Goal: Information Seeking & Learning: Learn about a topic

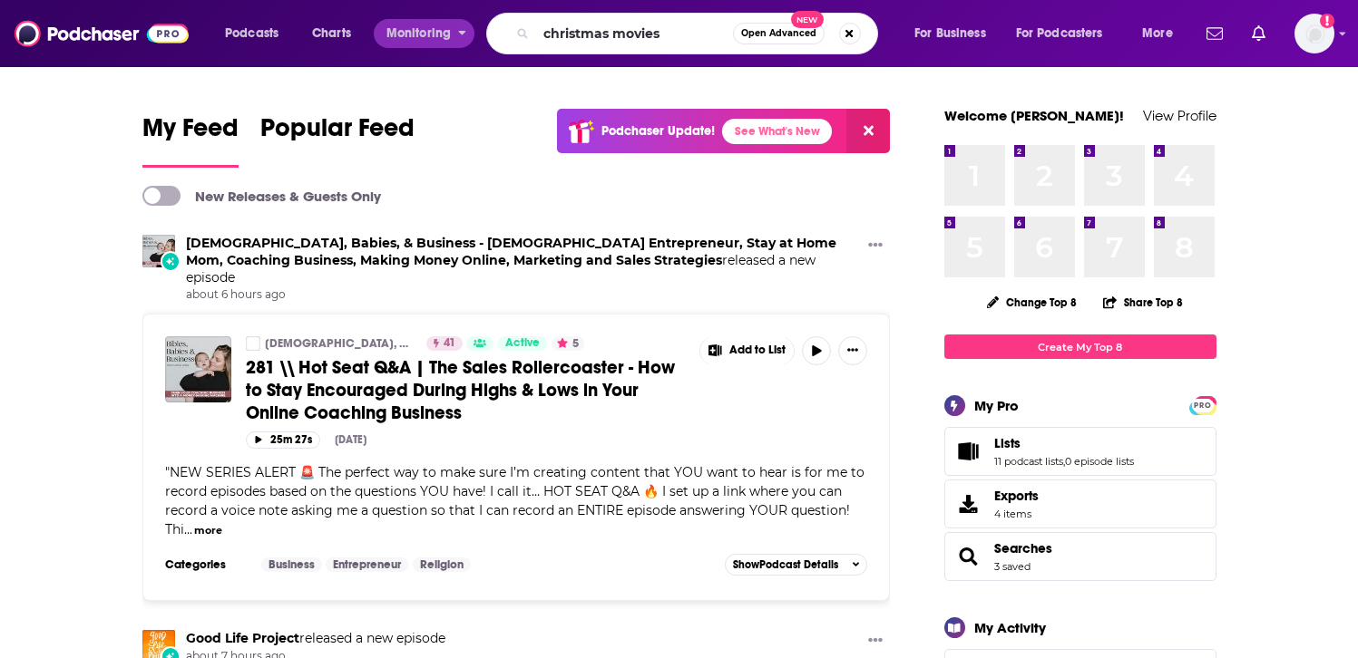
type input "christmas movies"
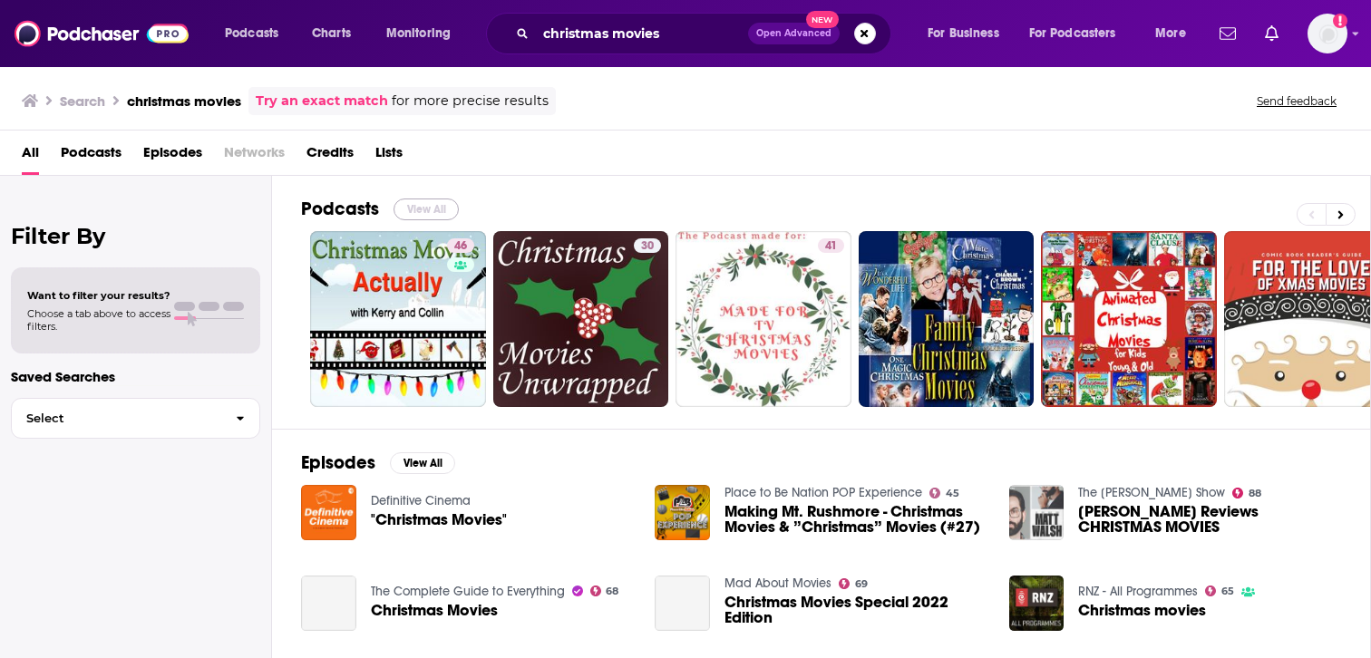
click at [426, 209] on button "View All" at bounding box center [426, 210] width 65 height 22
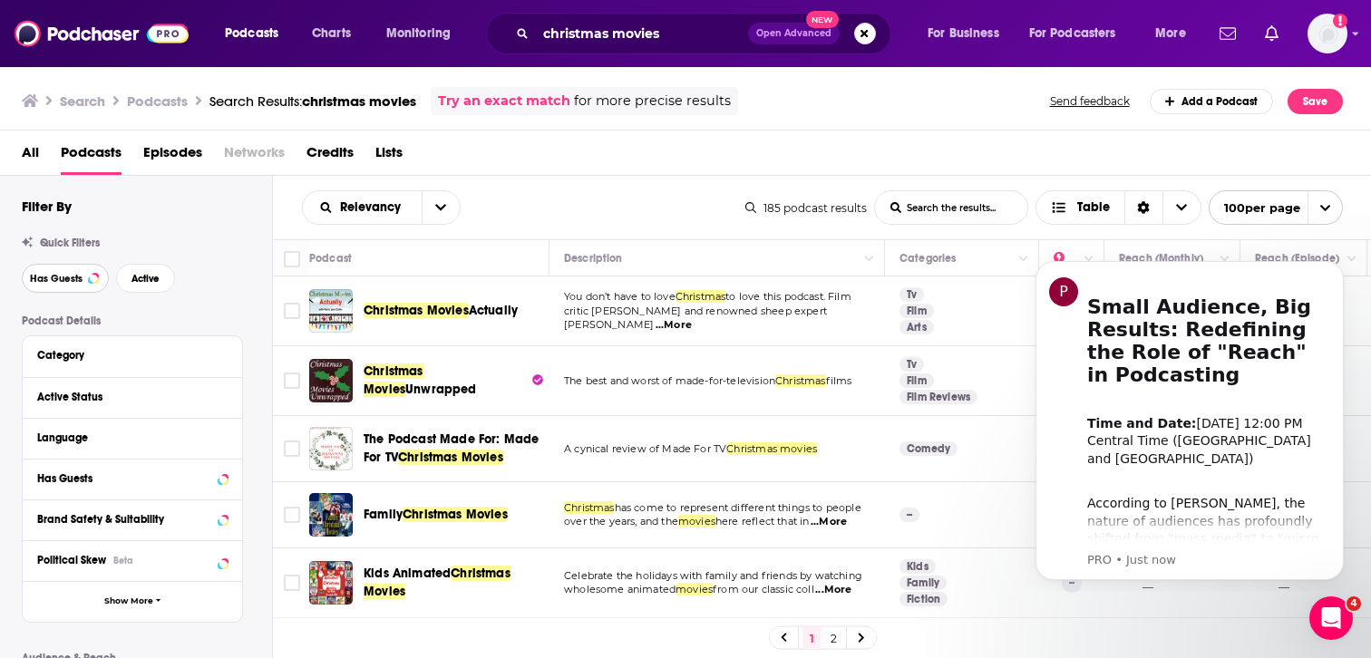
drag, startPoint x: 65, startPoint y: 284, endPoint x: 303, endPoint y: 254, distance: 239.5
click at [64, 284] on span "Has Guests" at bounding box center [56, 279] width 53 height 10
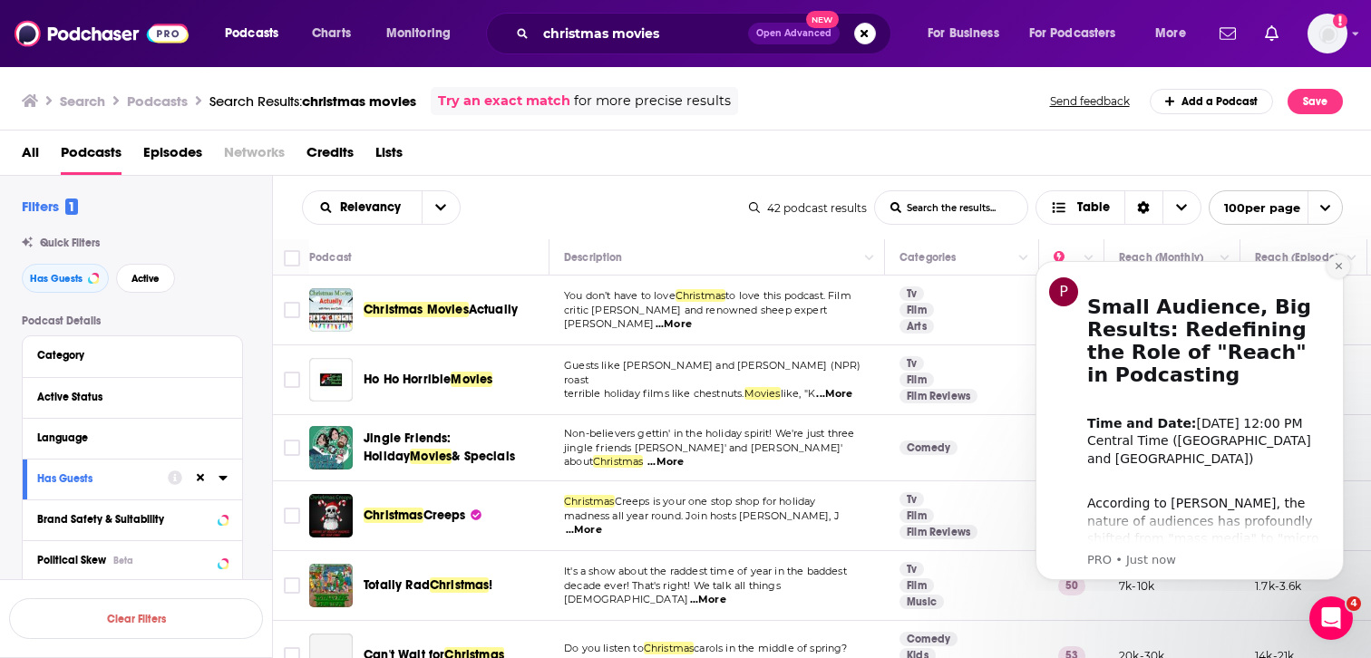
click at [1340, 271] on button "Dismiss notification" at bounding box center [1339, 267] width 24 height 24
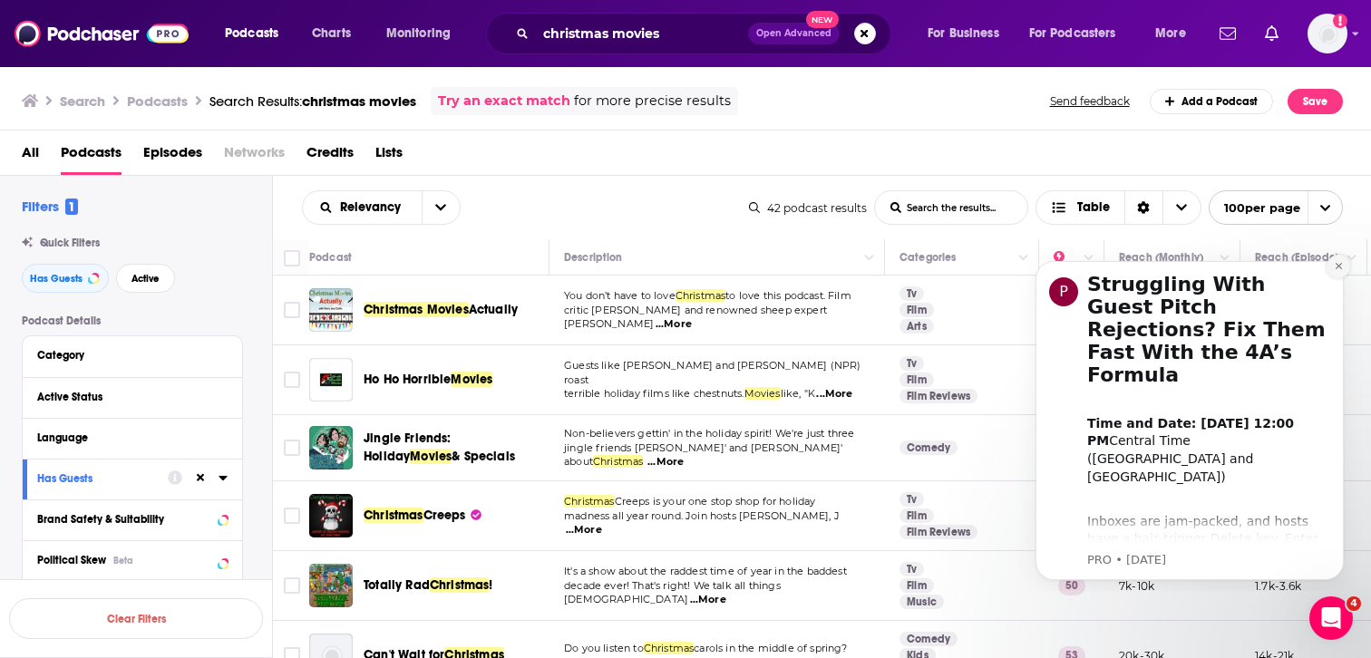
click at [1337, 273] on button "Dismiss notification" at bounding box center [1339, 267] width 24 height 24
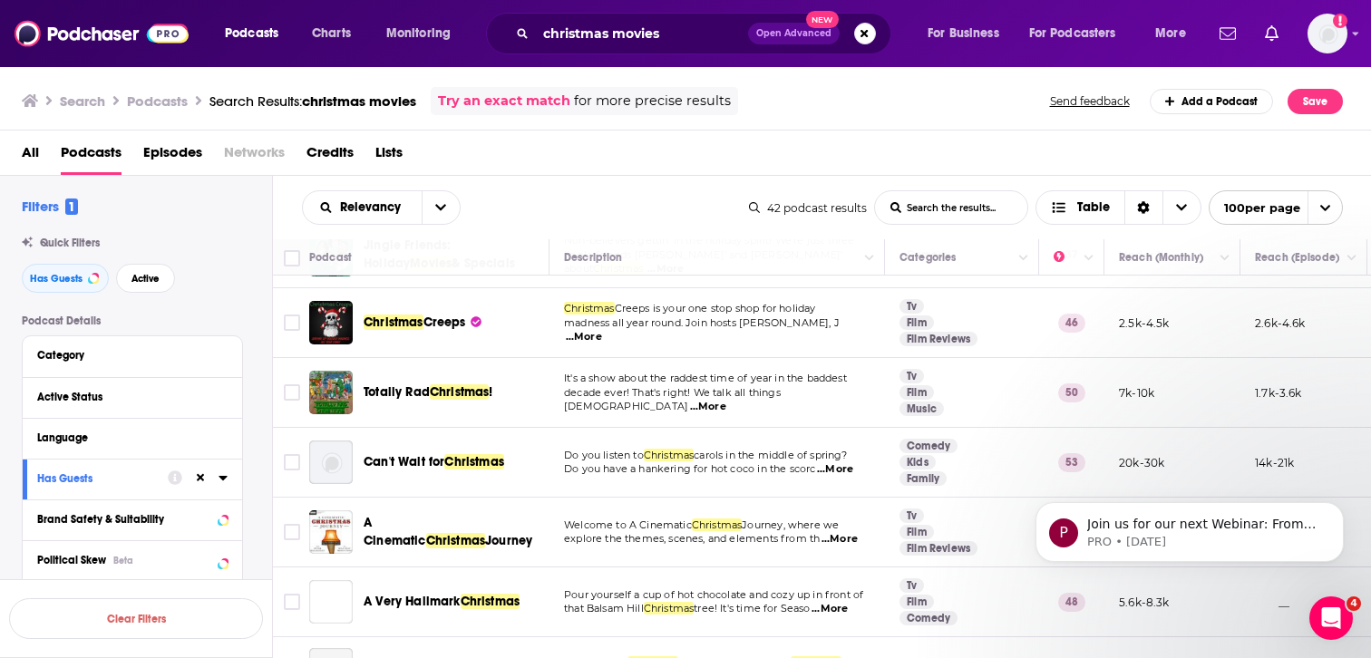
scroll to position [196, 0]
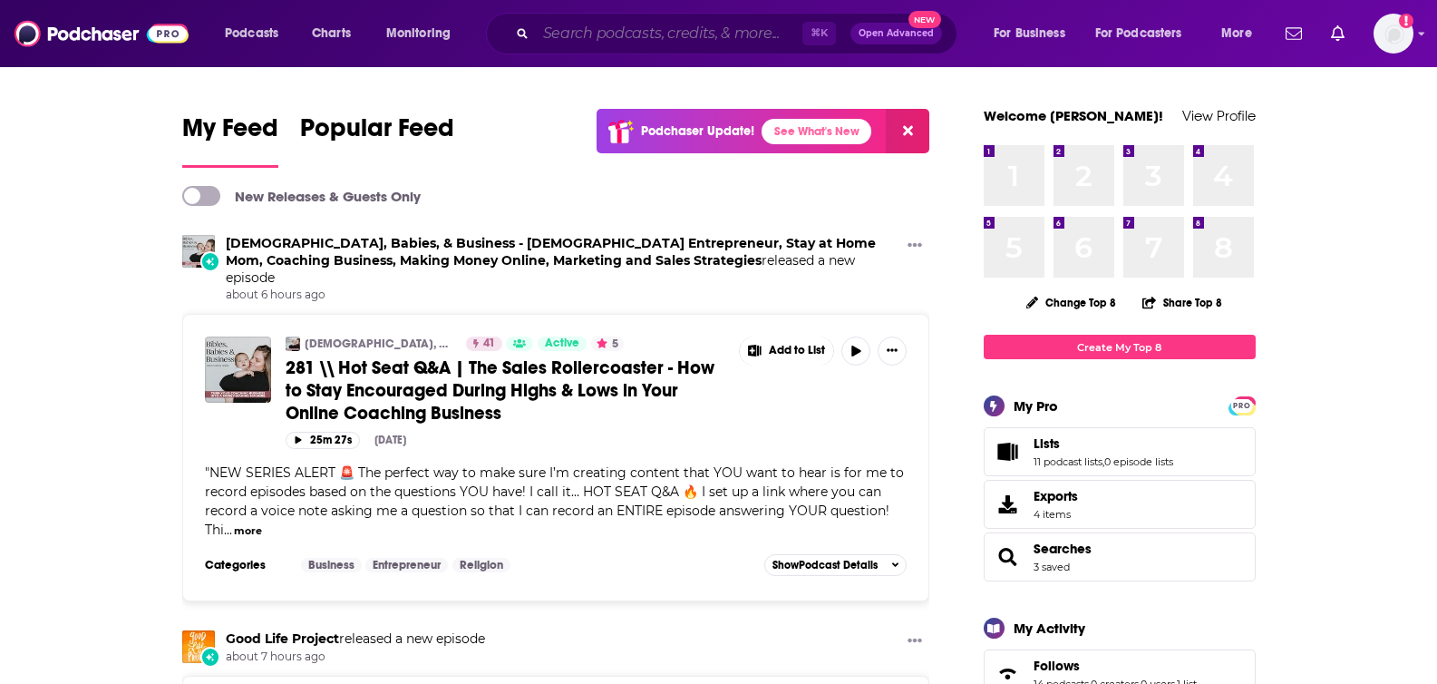
click at [603, 32] on input "Search podcasts, credits, & more..." at bounding box center [669, 33] width 267 height 29
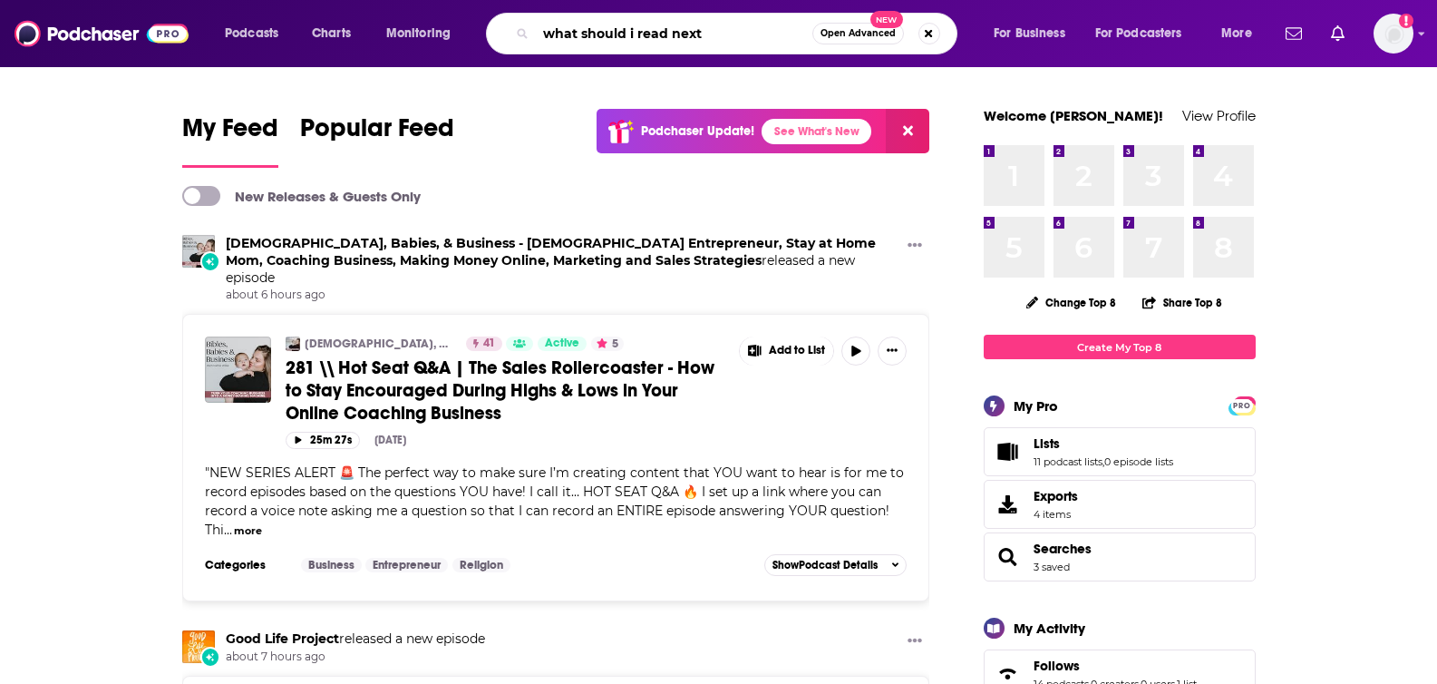
type input "what should i read next"
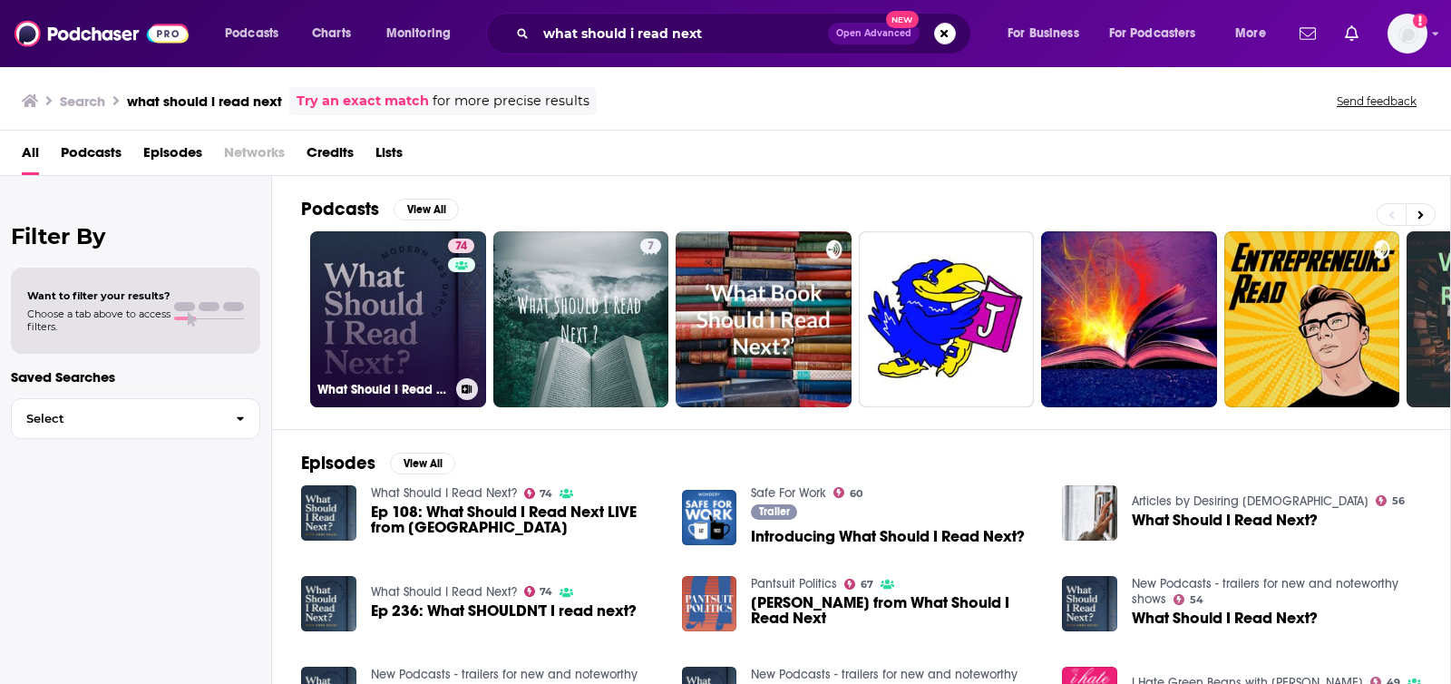
click at [370, 304] on link "74 What Should I Read Next?" at bounding box center [398, 319] width 176 height 176
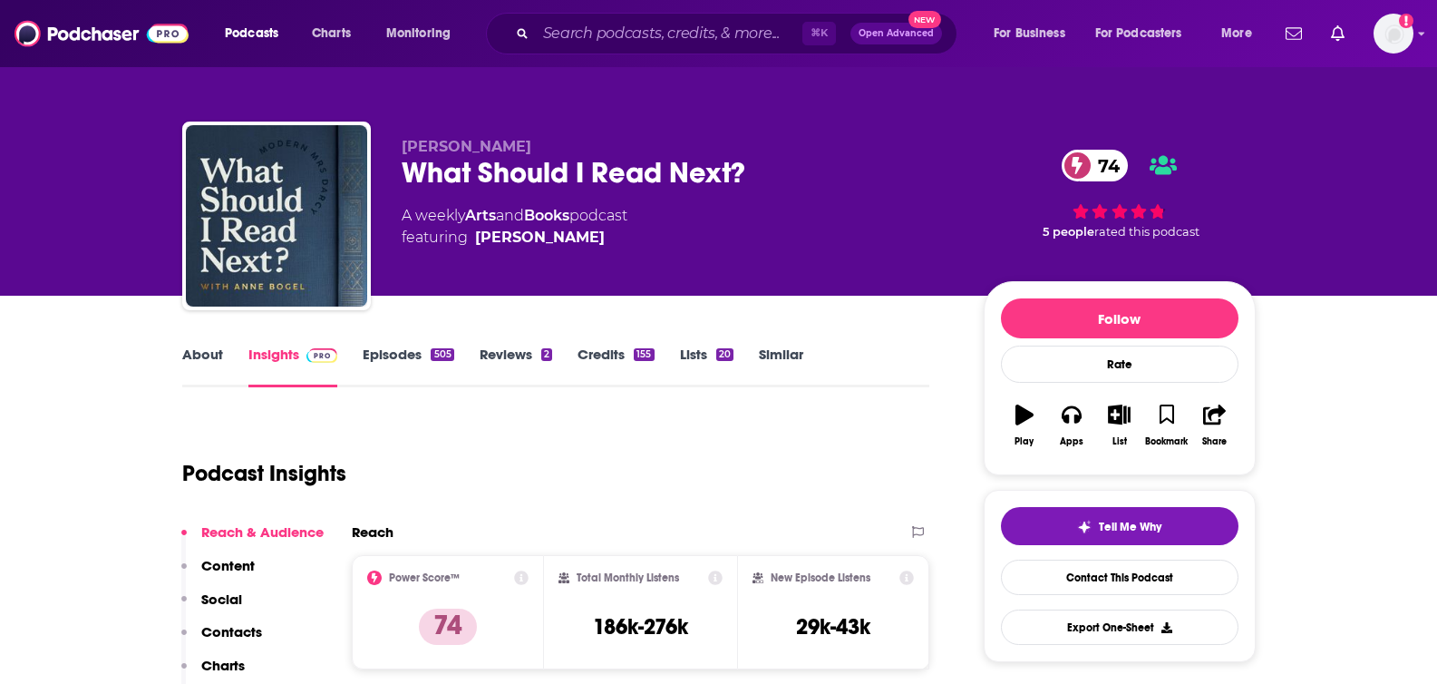
click at [201, 349] on link "About" at bounding box center [202, 367] width 41 height 42
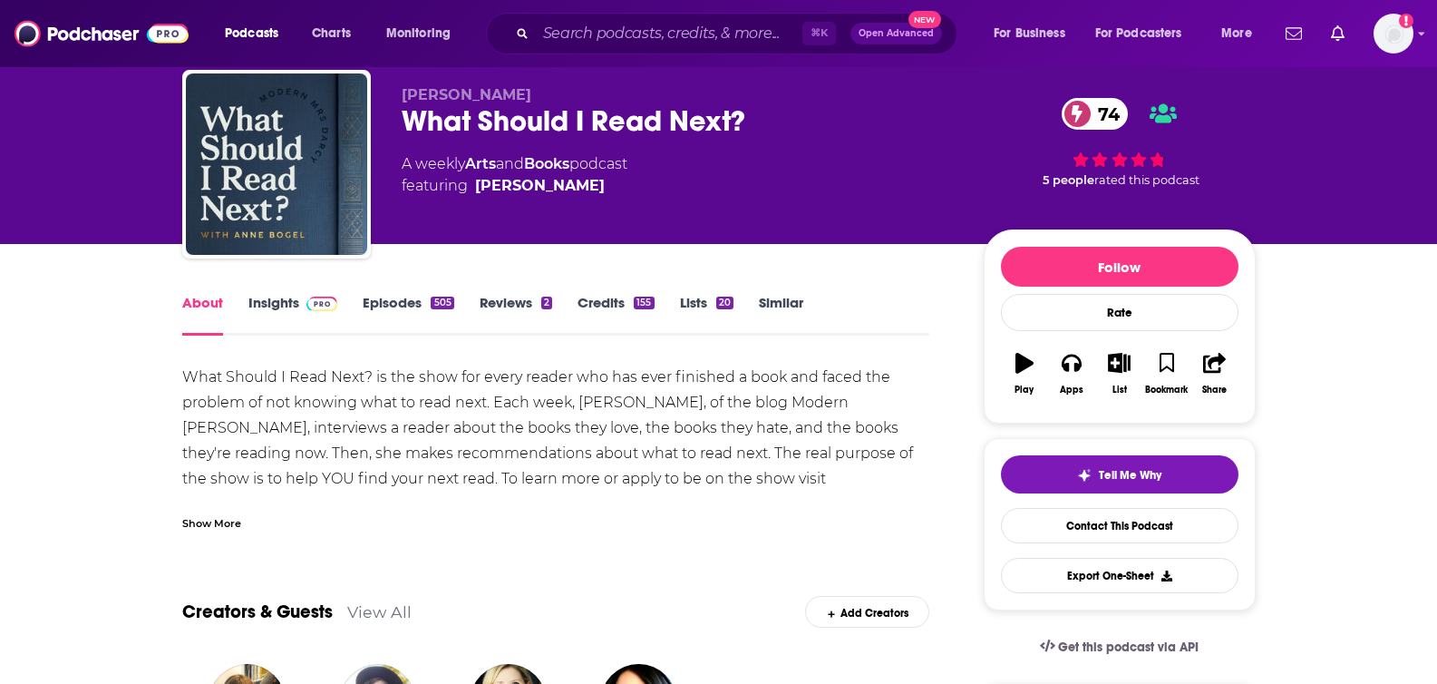
scroll to position [73, 0]
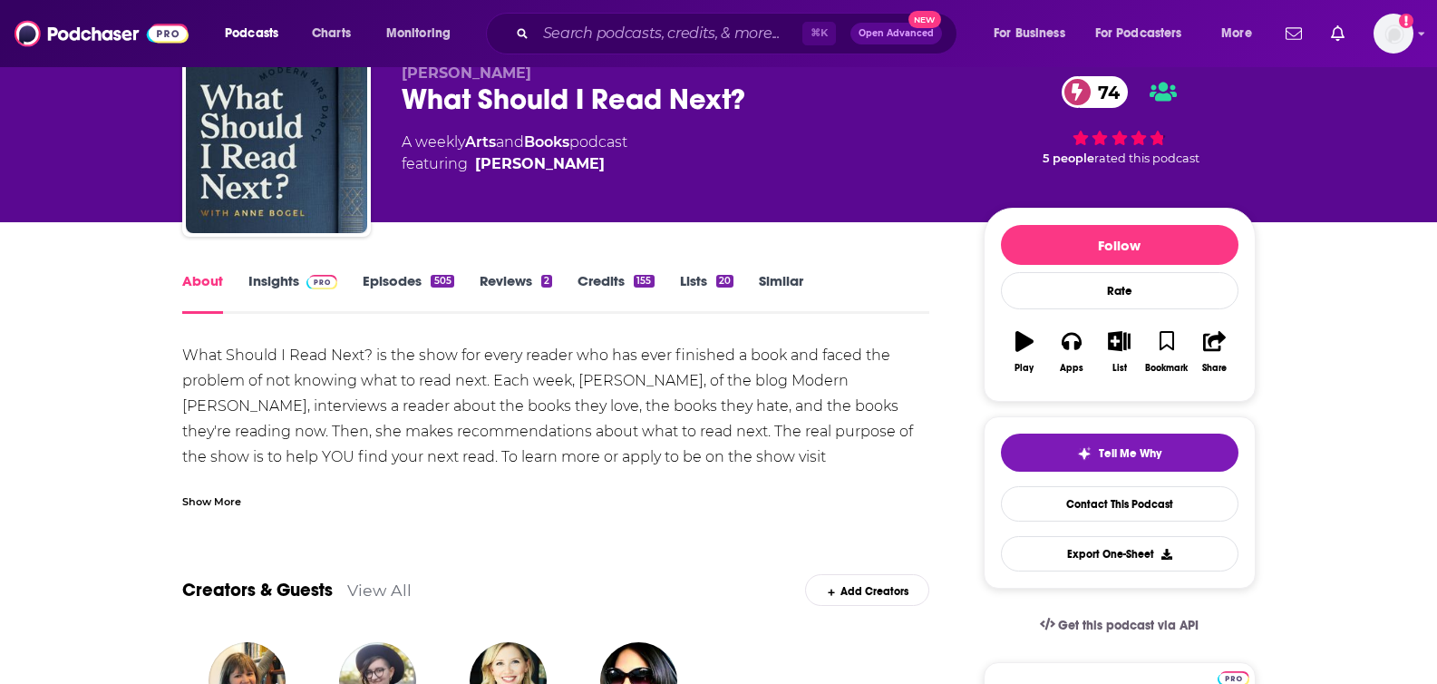
click at [219, 479] on div "Show More" at bounding box center [556, 494] width 748 height 31
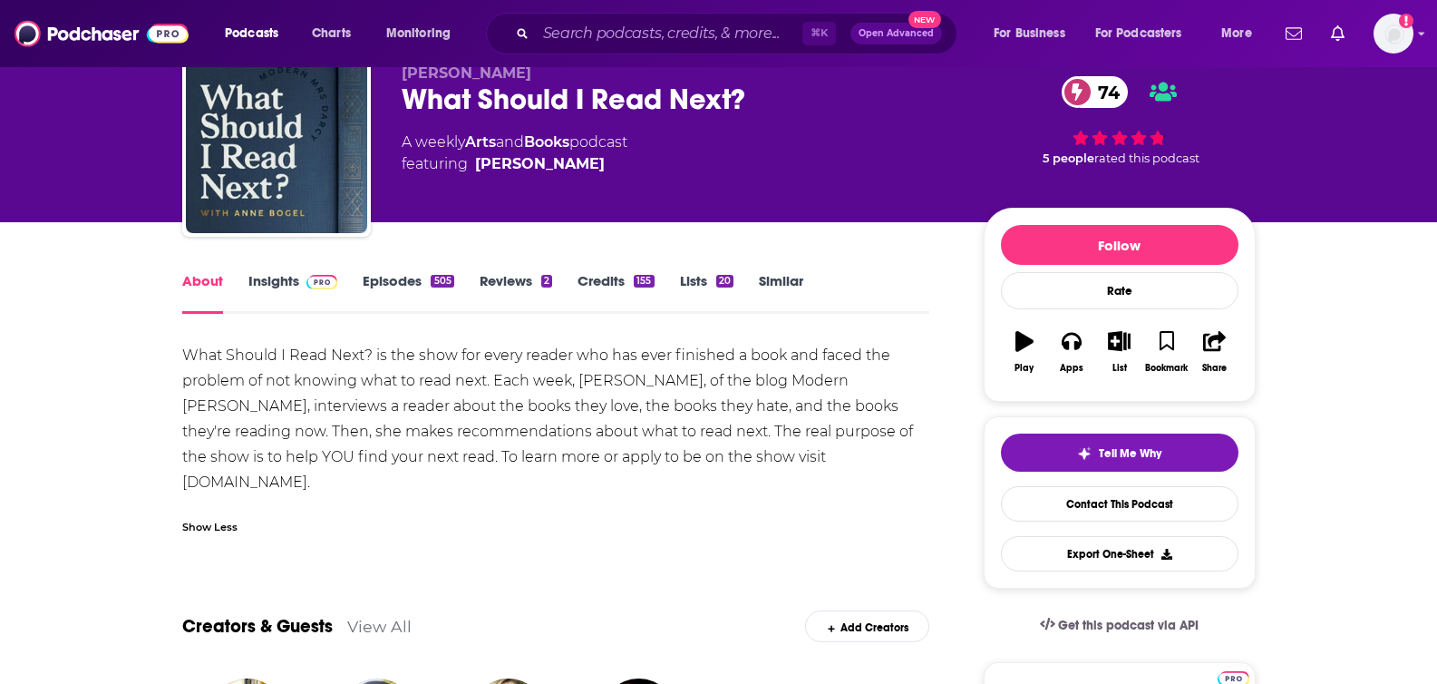
click at [265, 283] on link "Insights" at bounding box center [293, 293] width 90 height 42
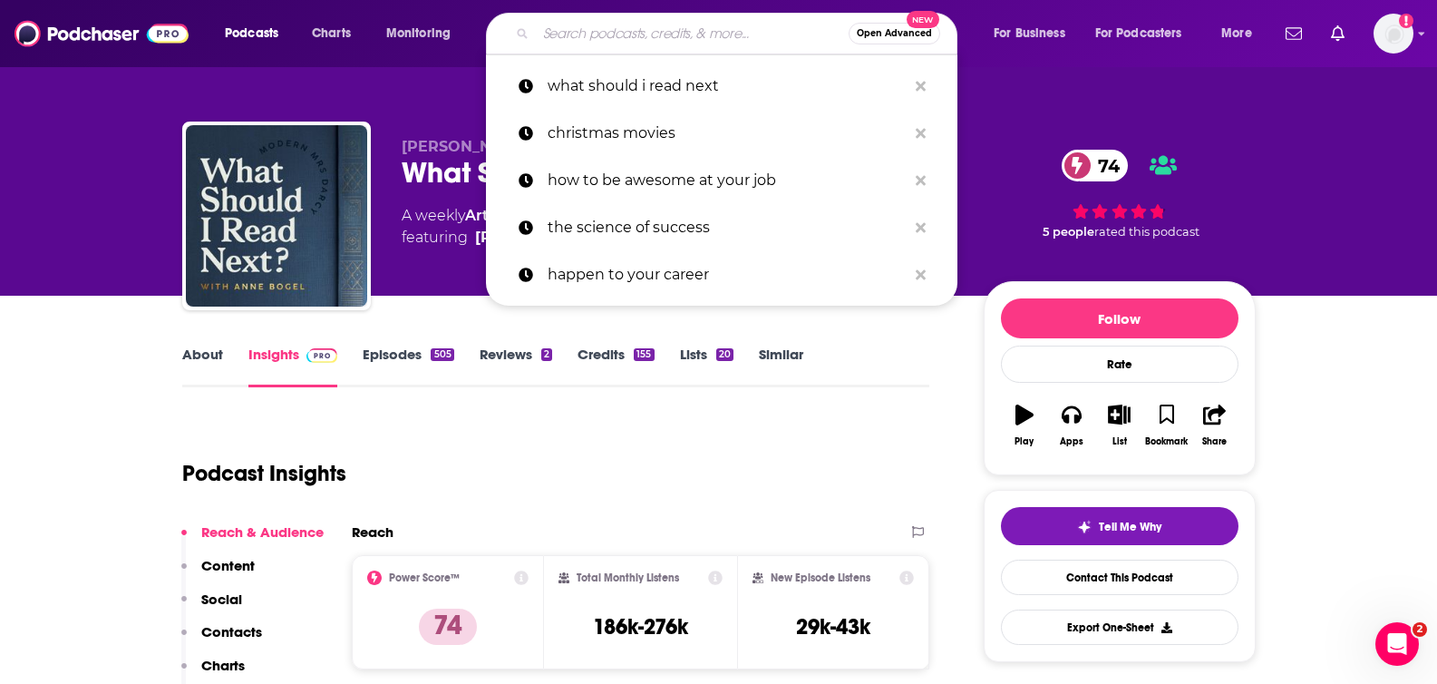
click at [675, 33] on input "Search podcasts, credits, & more..." at bounding box center [692, 33] width 313 height 29
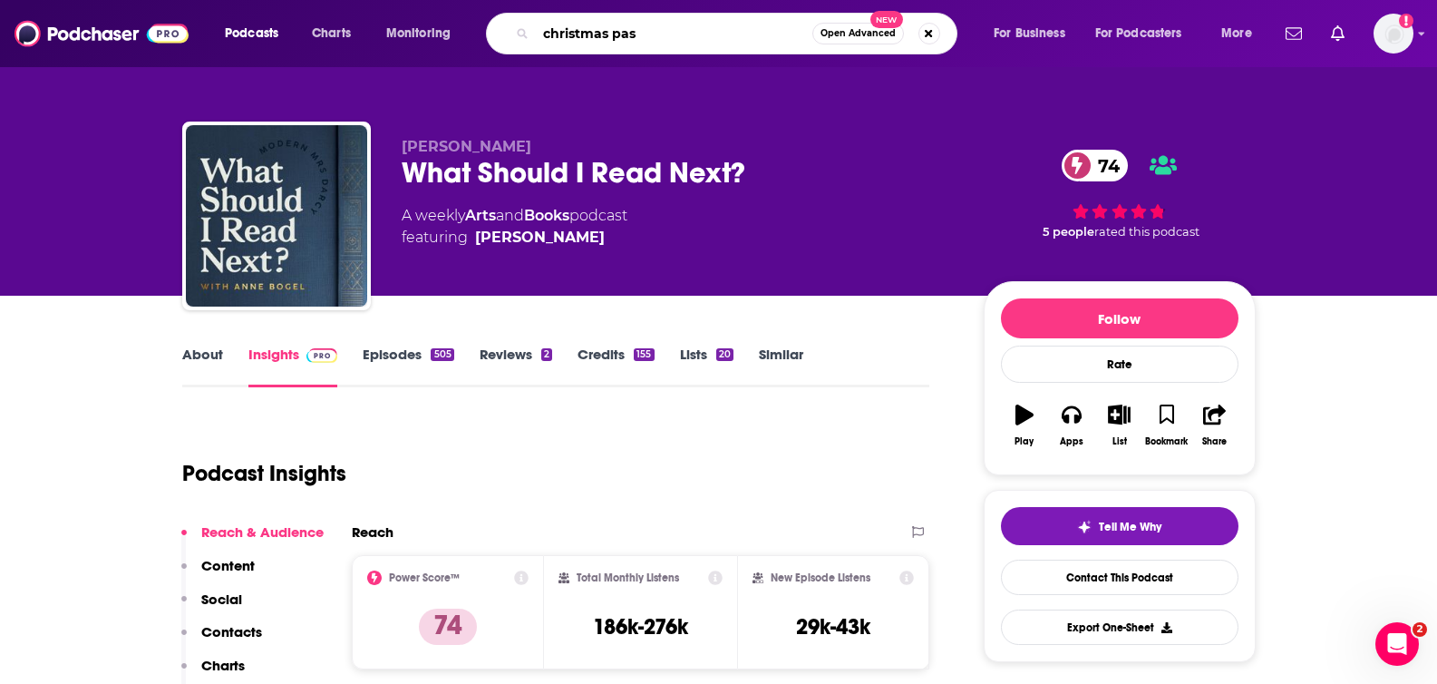
type input "christmas past"
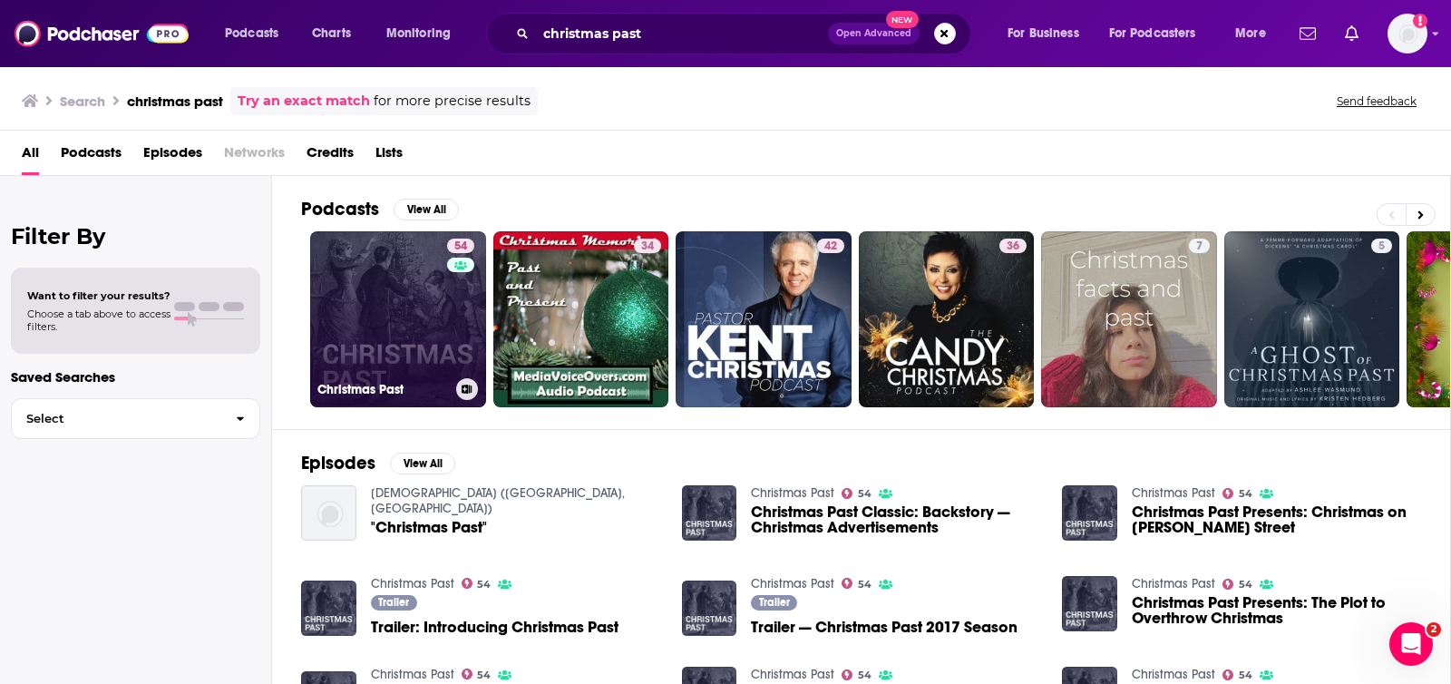
click at [389, 287] on link "54 Christmas Past" at bounding box center [398, 319] width 176 height 176
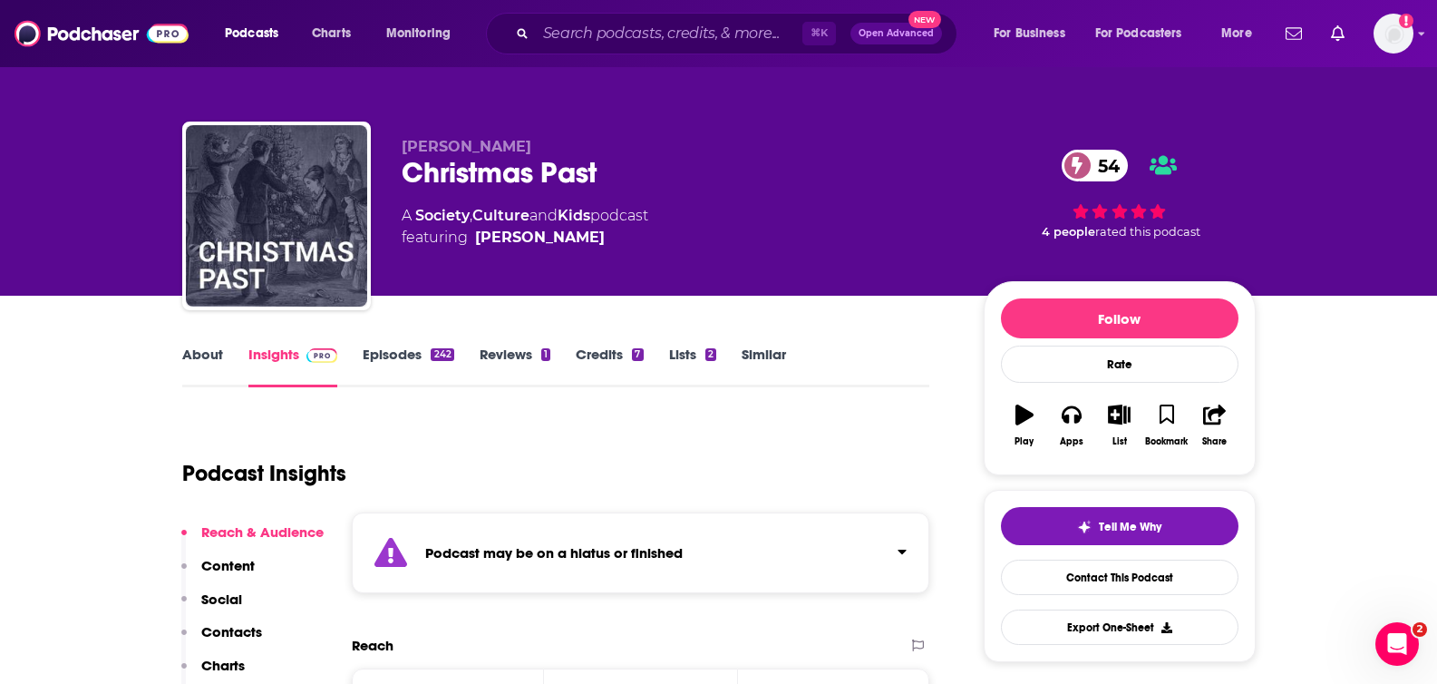
click at [417, 358] on link "Episodes 242" at bounding box center [408, 367] width 91 height 42
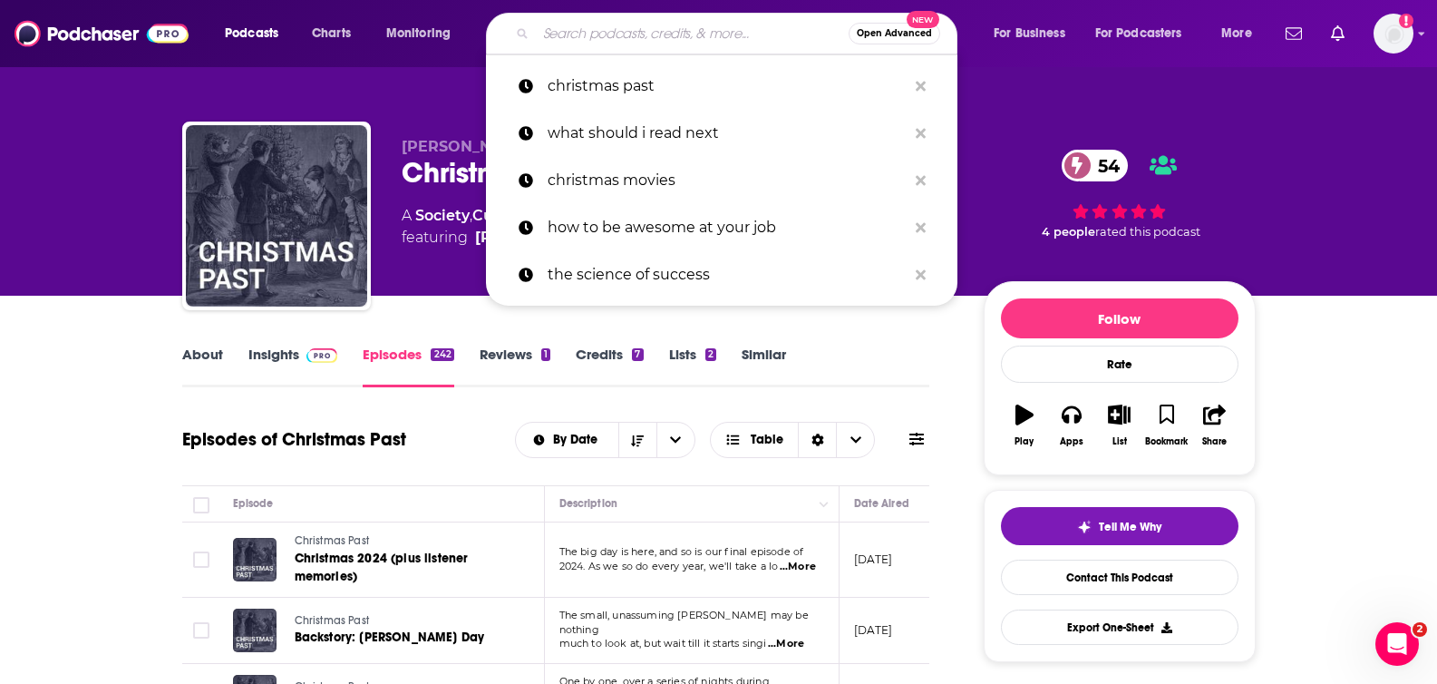
click at [632, 37] on input "Search podcasts, credits, & more..." at bounding box center [692, 33] width 313 height 29
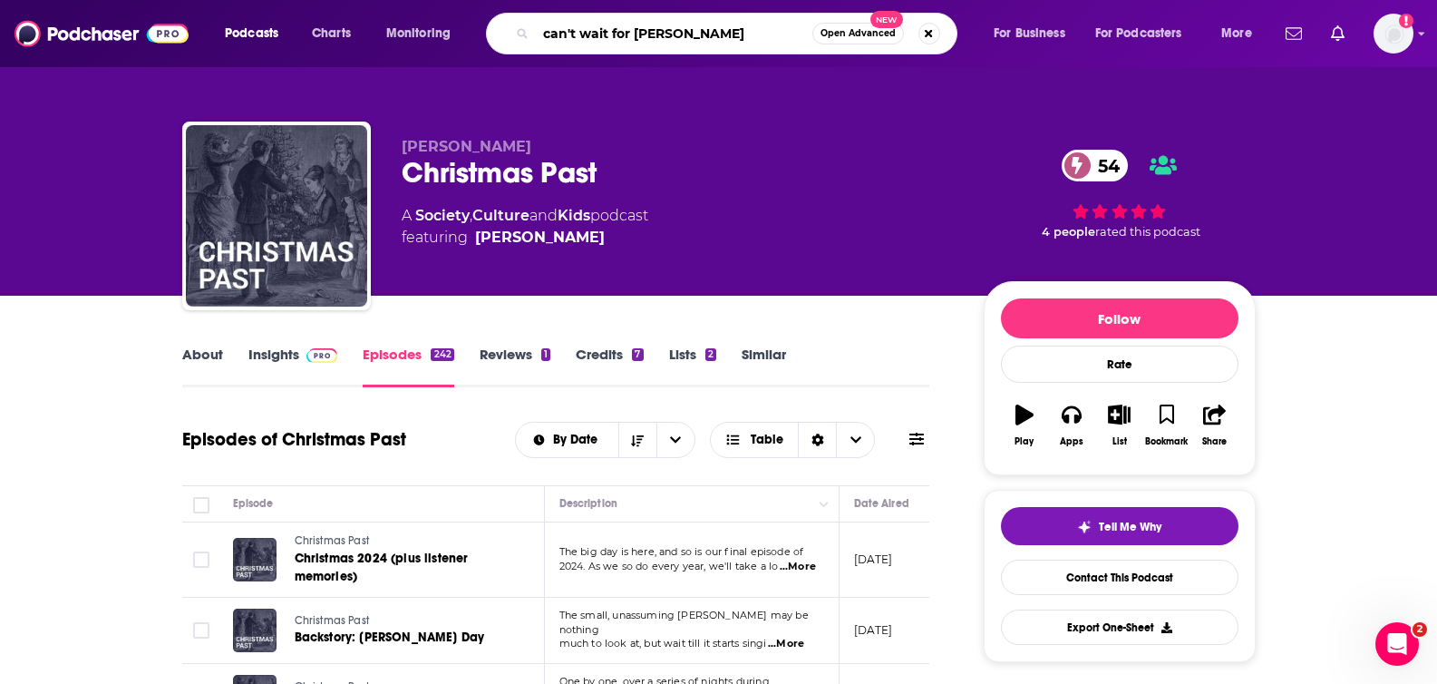
type input "can't wait for christmas"
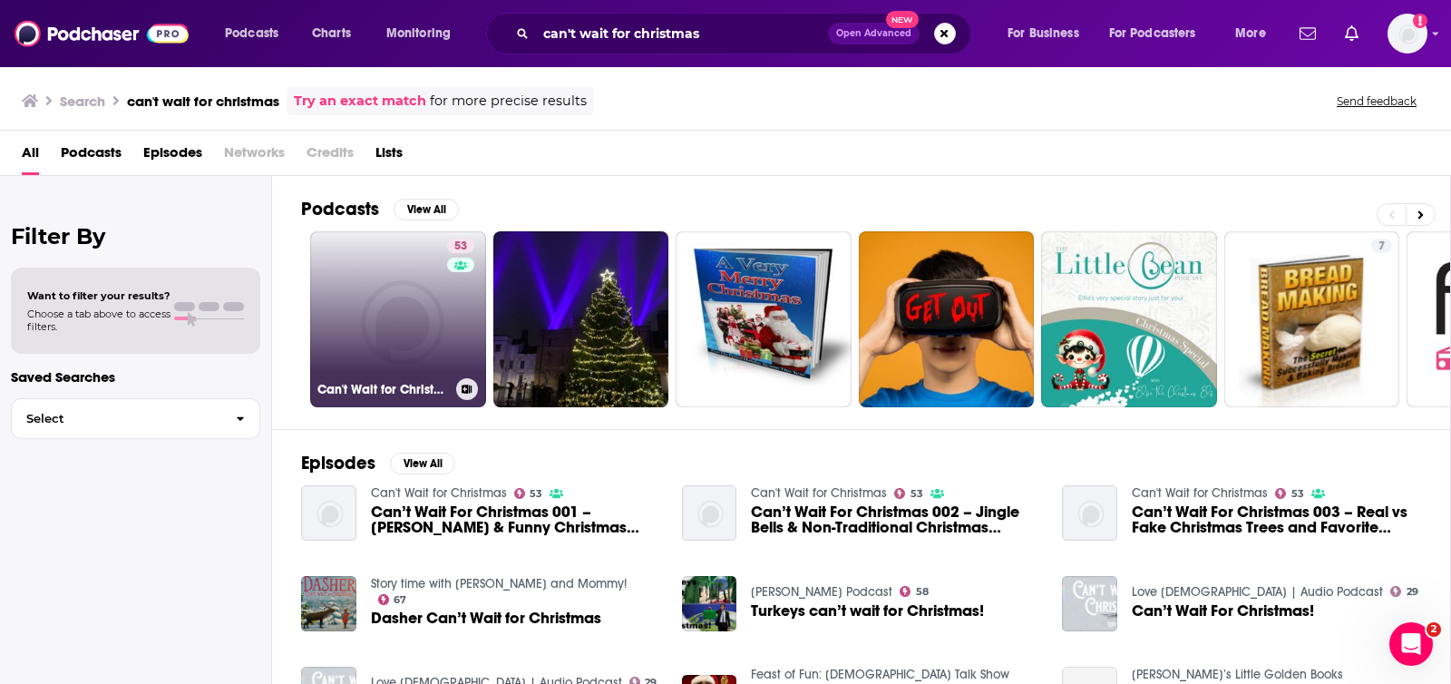
click at [410, 326] on link "53 Can't Wait for Christmas" at bounding box center [398, 319] width 176 height 176
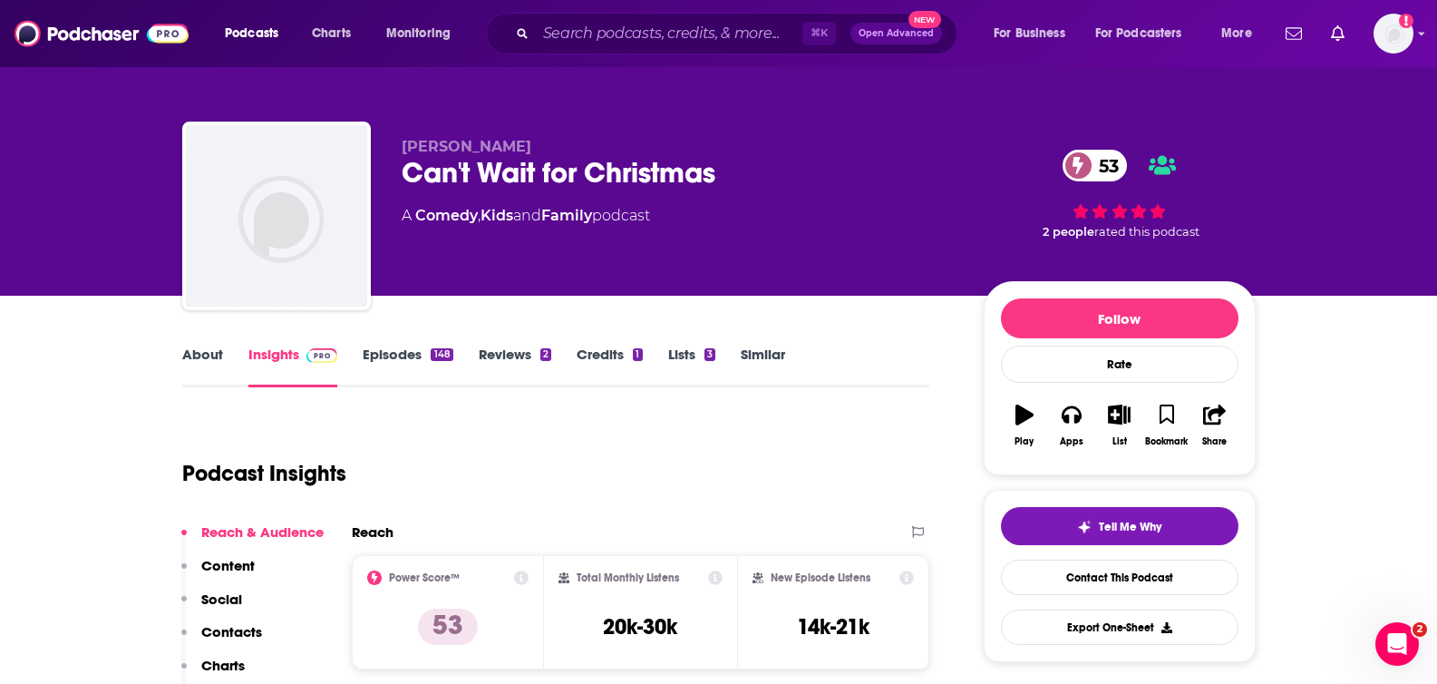
click at [196, 351] on link "About" at bounding box center [202, 367] width 41 height 42
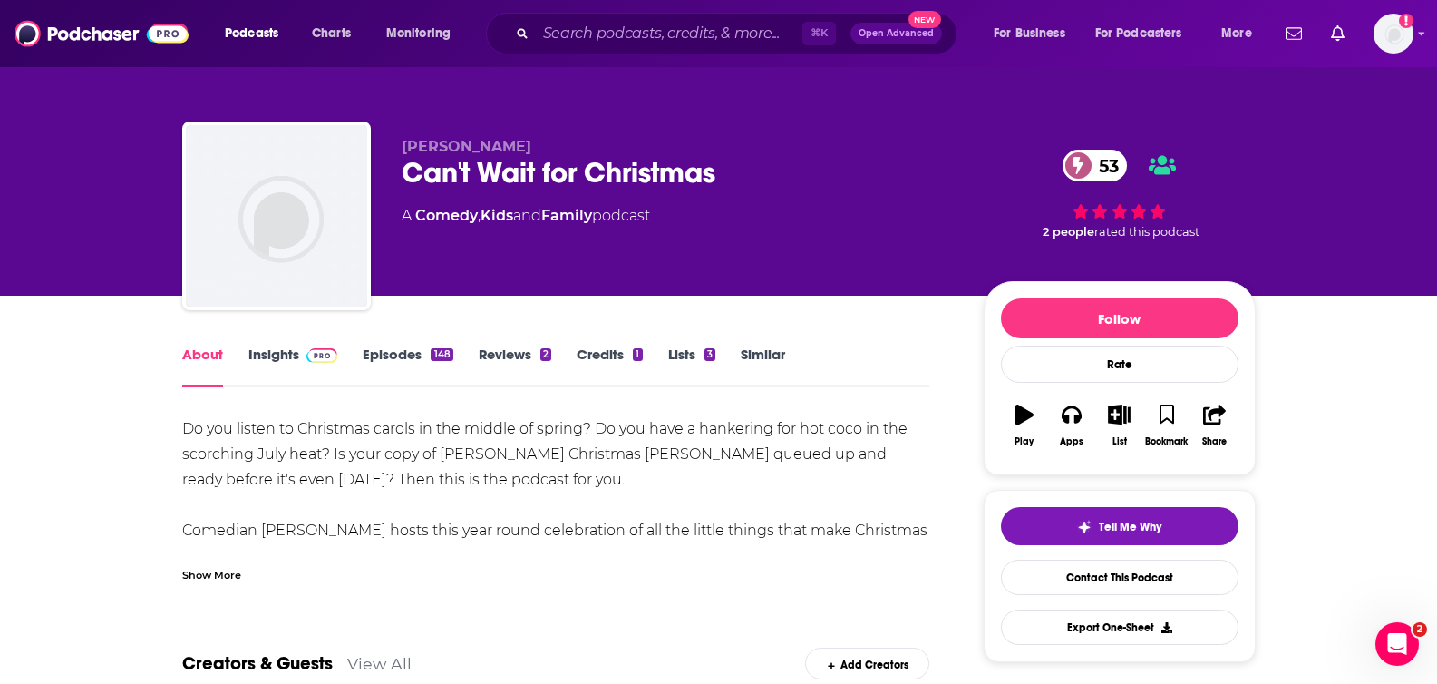
click at [207, 571] on div "Show More" at bounding box center [211, 573] width 59 height 17
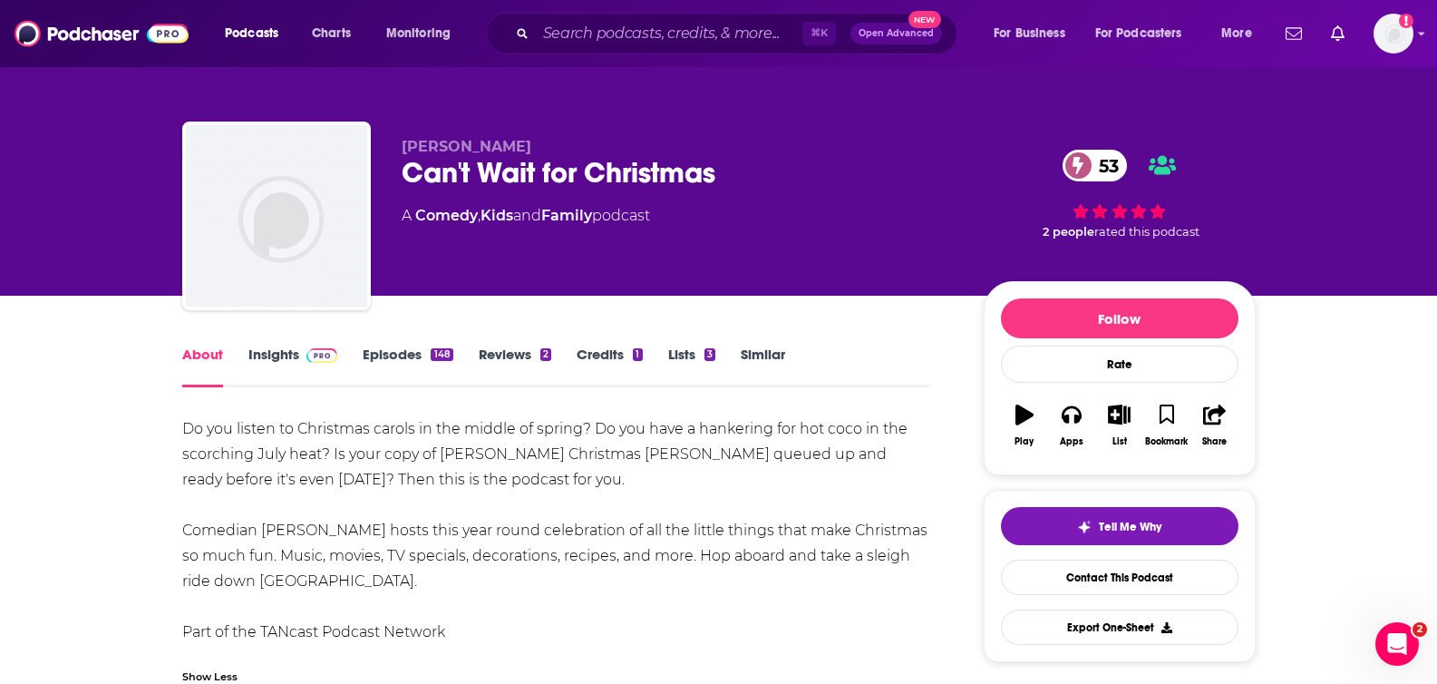
click at [287, 357] on link "Insights" at bounding box center [293, 367] width 90 height 42
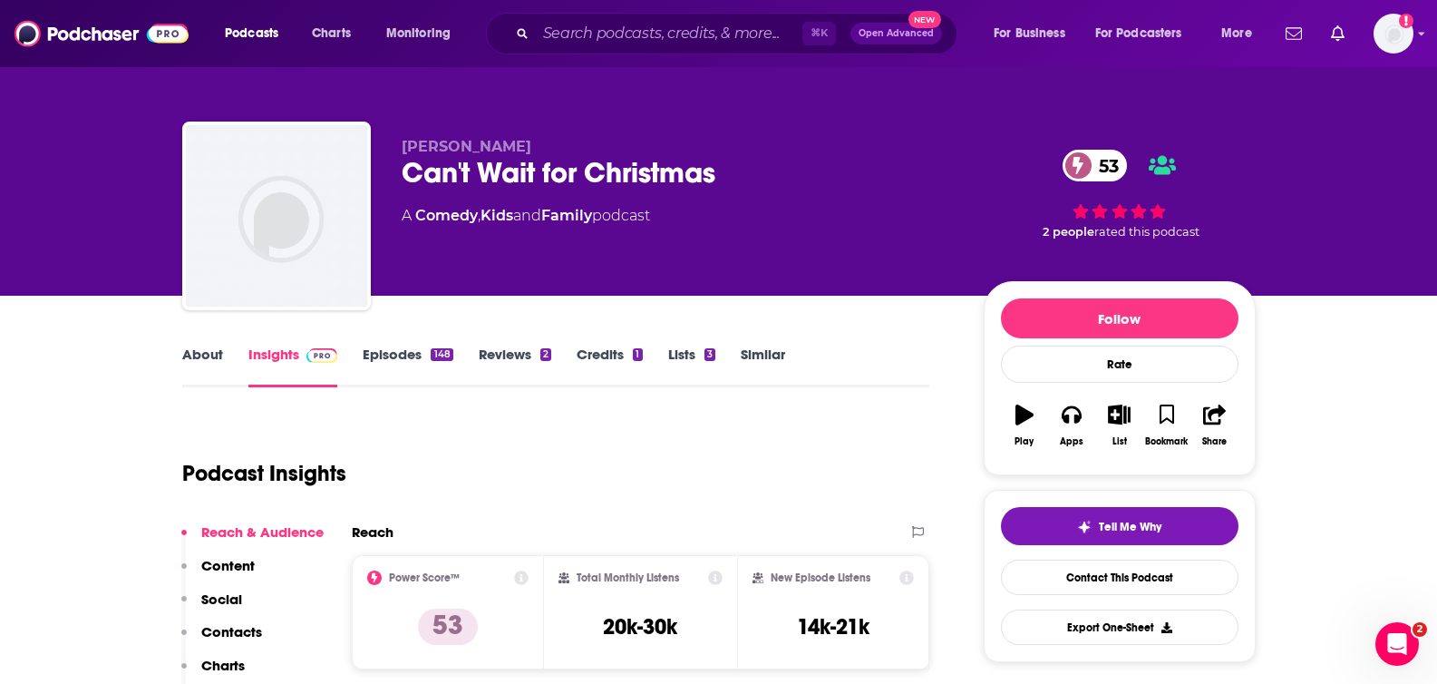
click at [240, 635] on p "Contacts" at bounding box center [231, 631] width 61 height 17
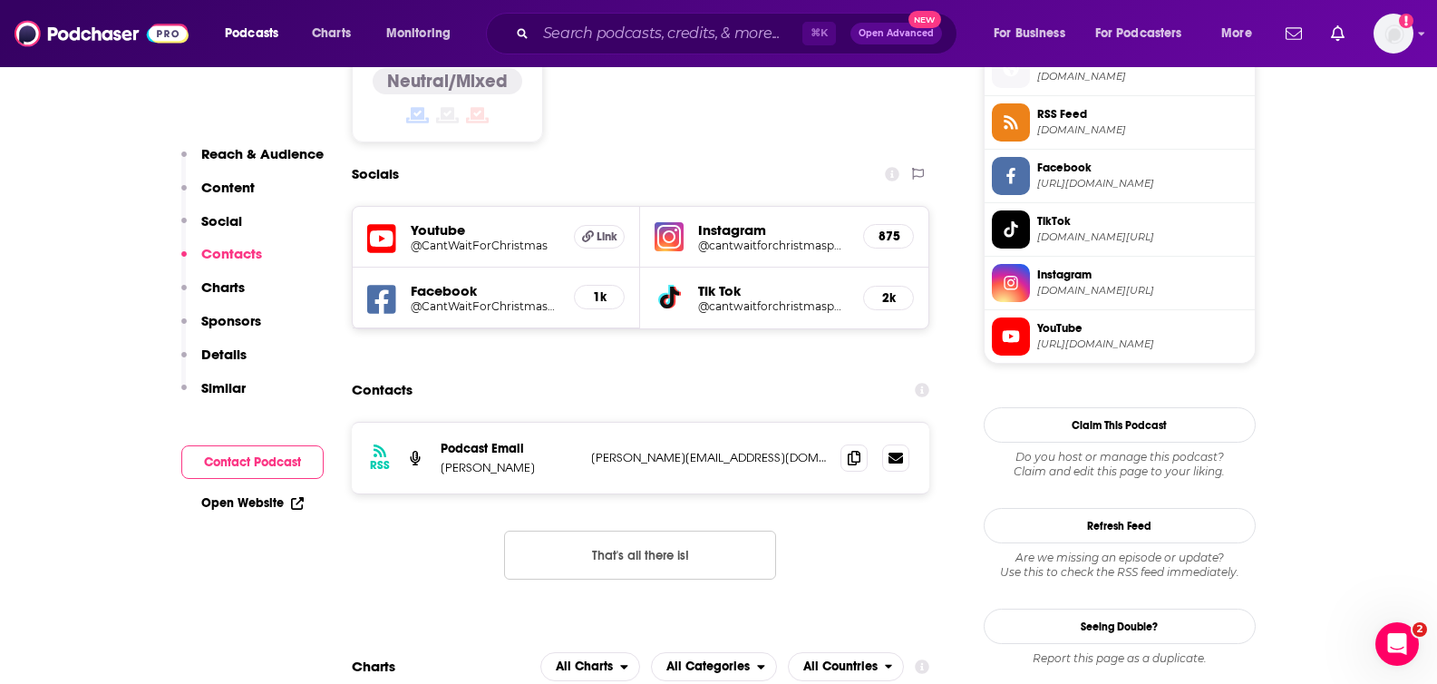
scroll to position [1514, 0]
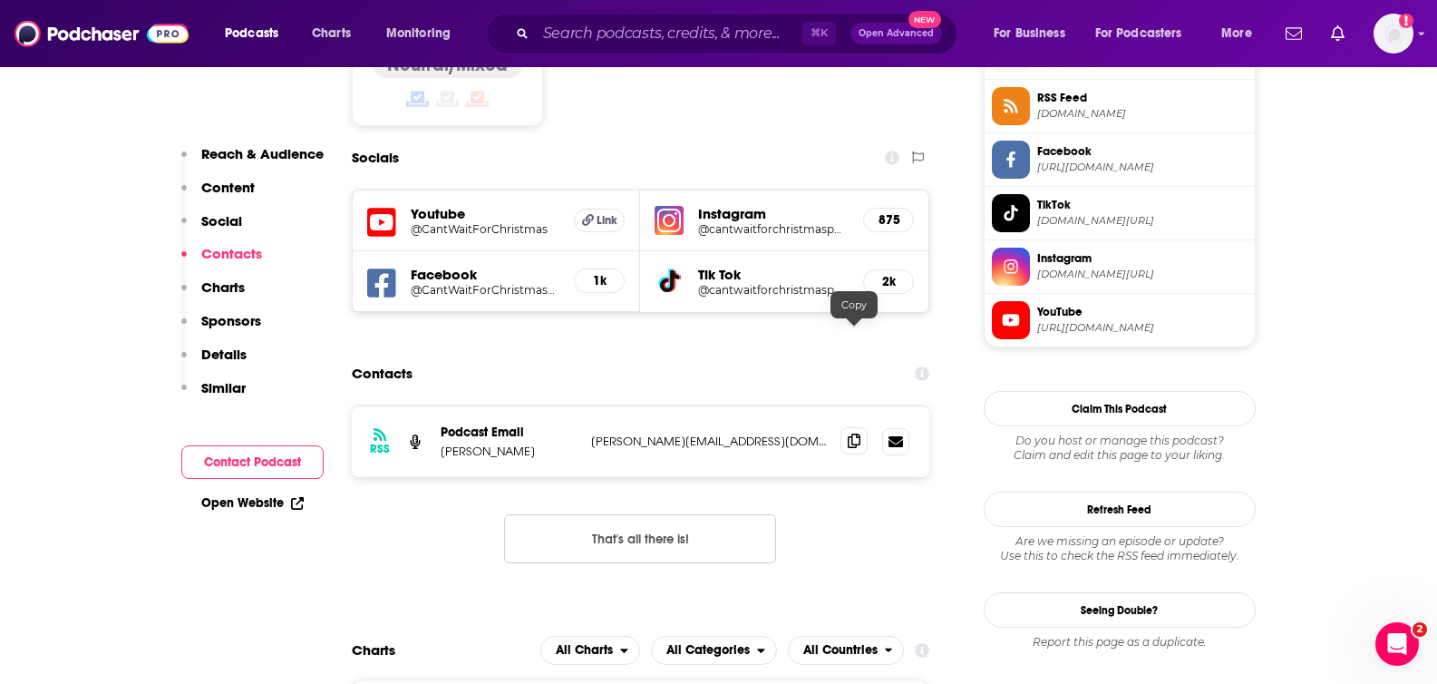
click at [857, 433] on icon at bounding box center [854, 440] width 13 height 15
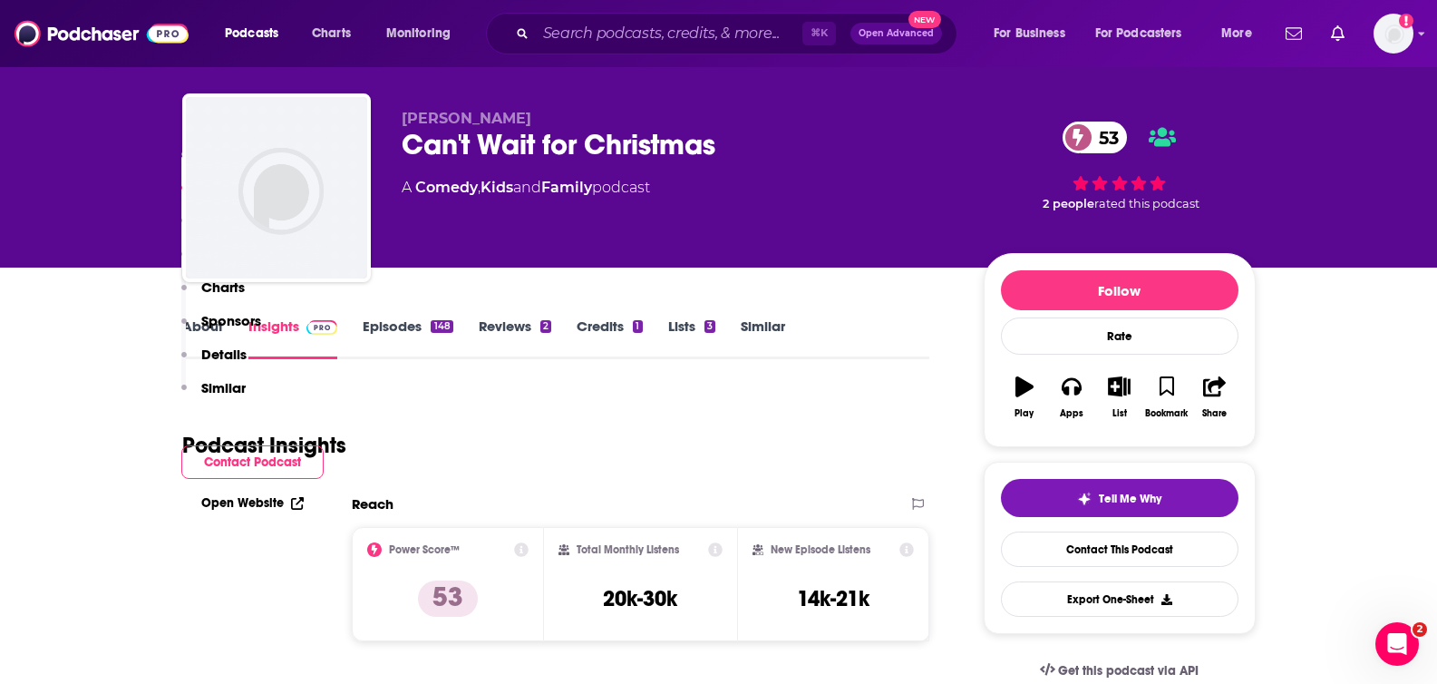
scroll to position [0, 0]
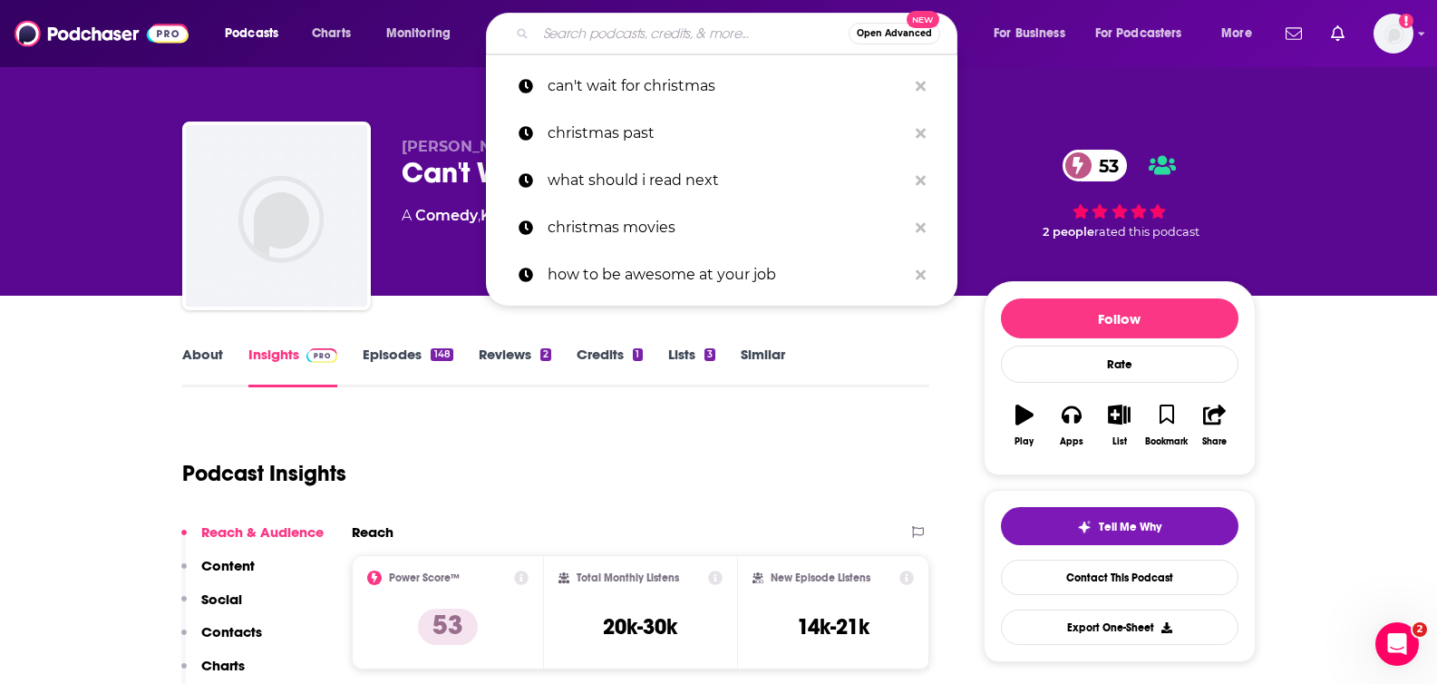
click at [601, 34] on input "Search podcasts, credits, & more..." at bounding box center [692, 33] width 313 height 29
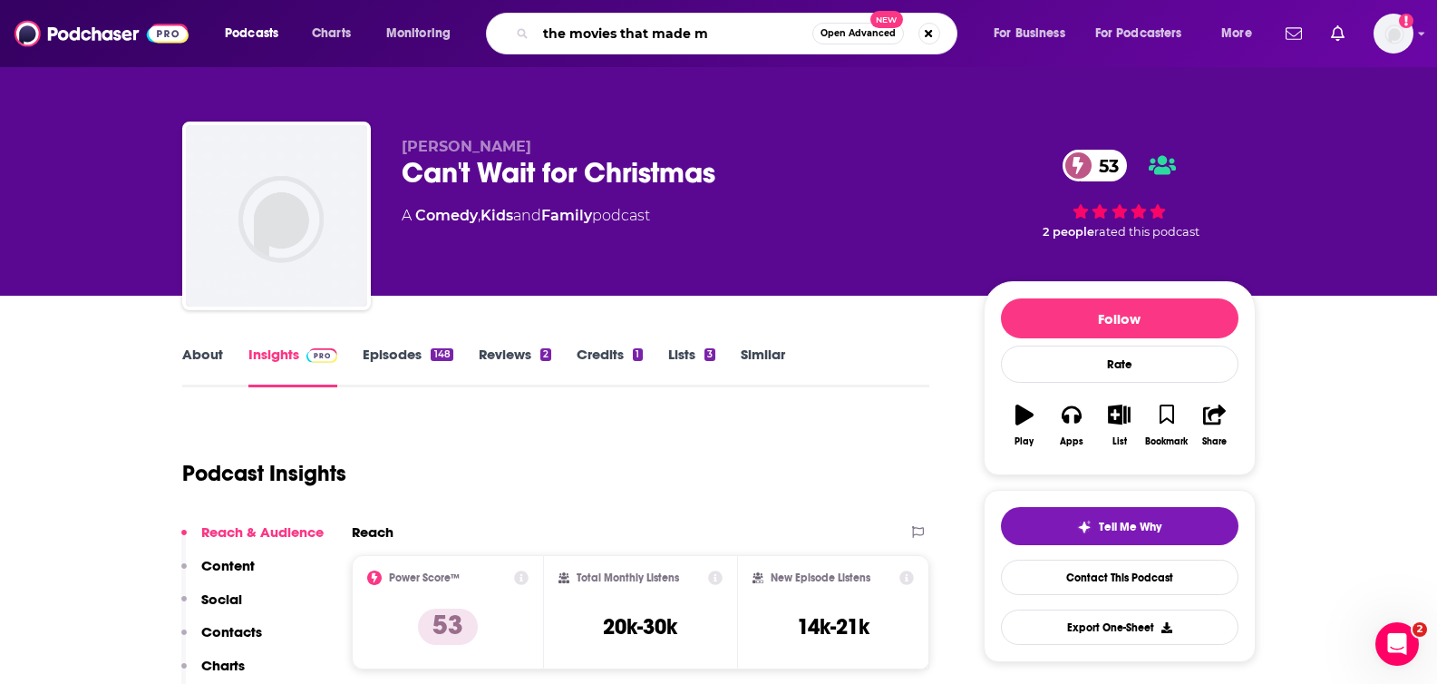
type input "the movies that made me"
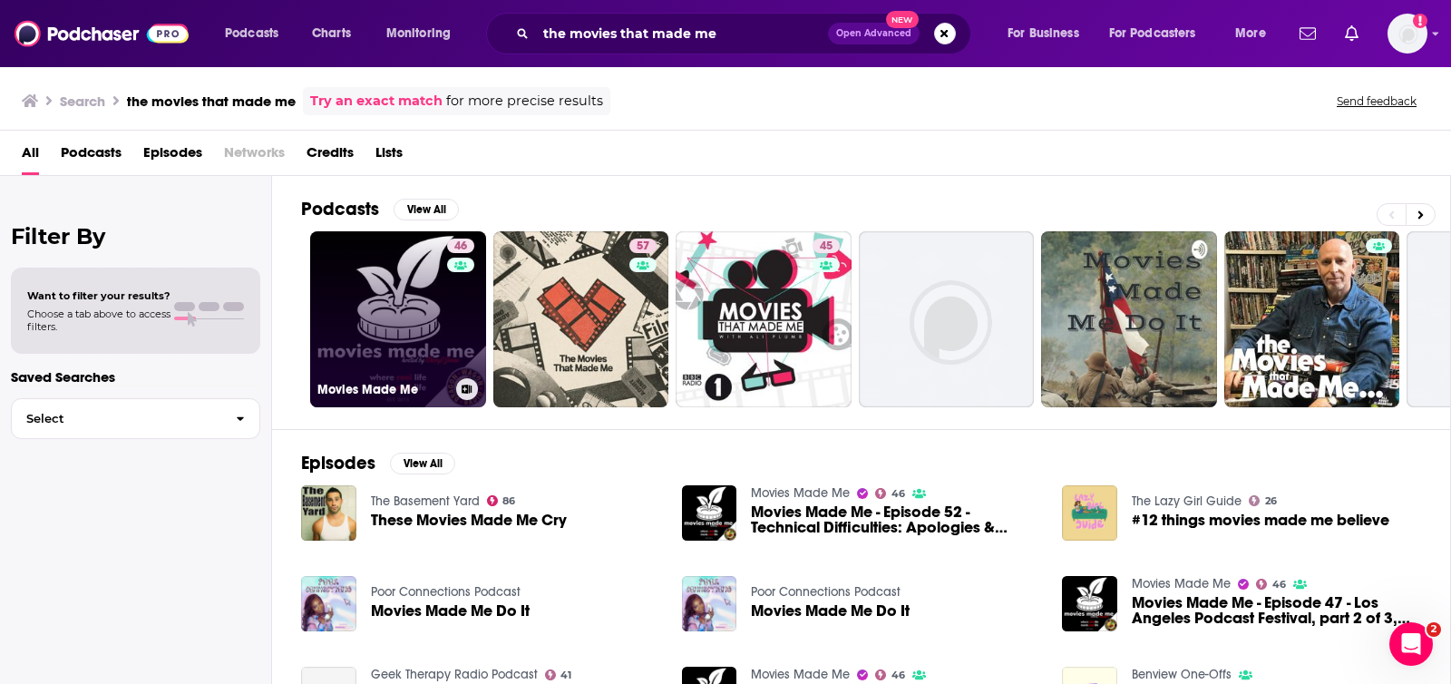
click at [414, 288] on link "46 Movies Made Me" at bounding box center [398, 319] width 176 height 176
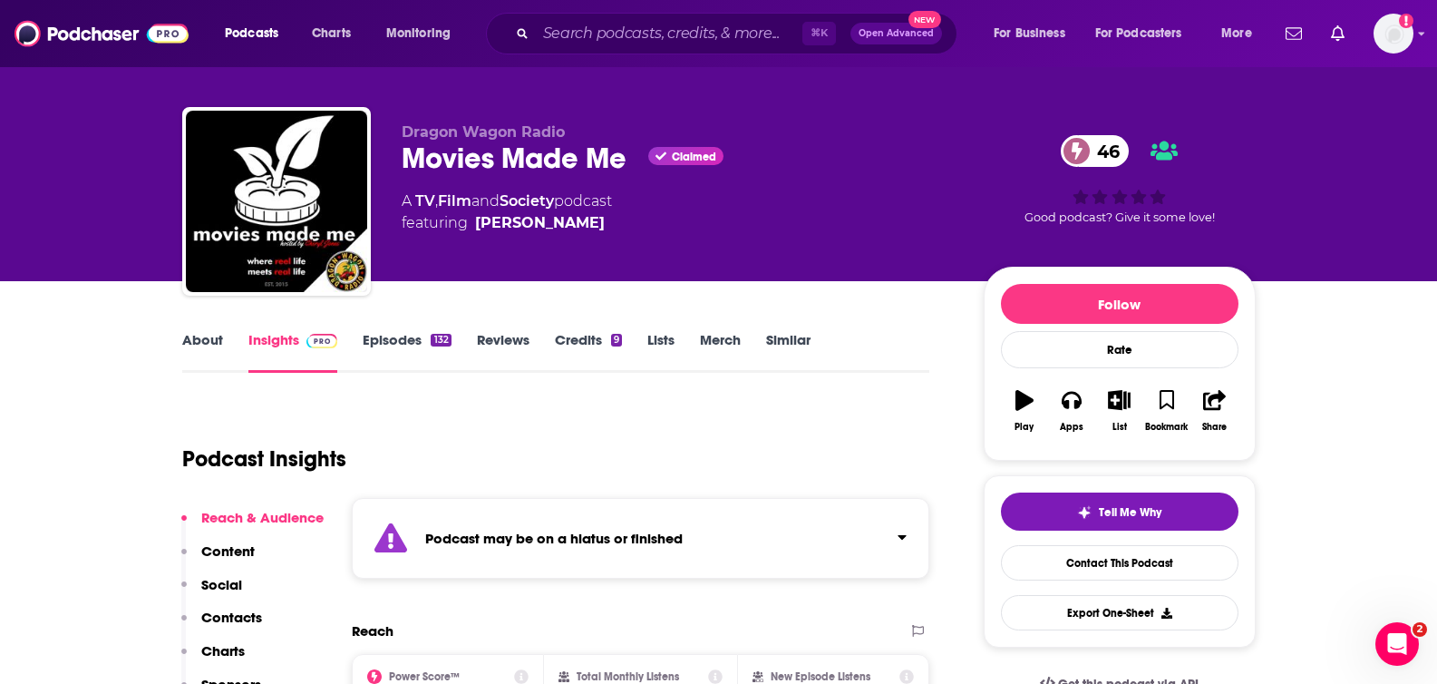
scroll to position [32, 0]
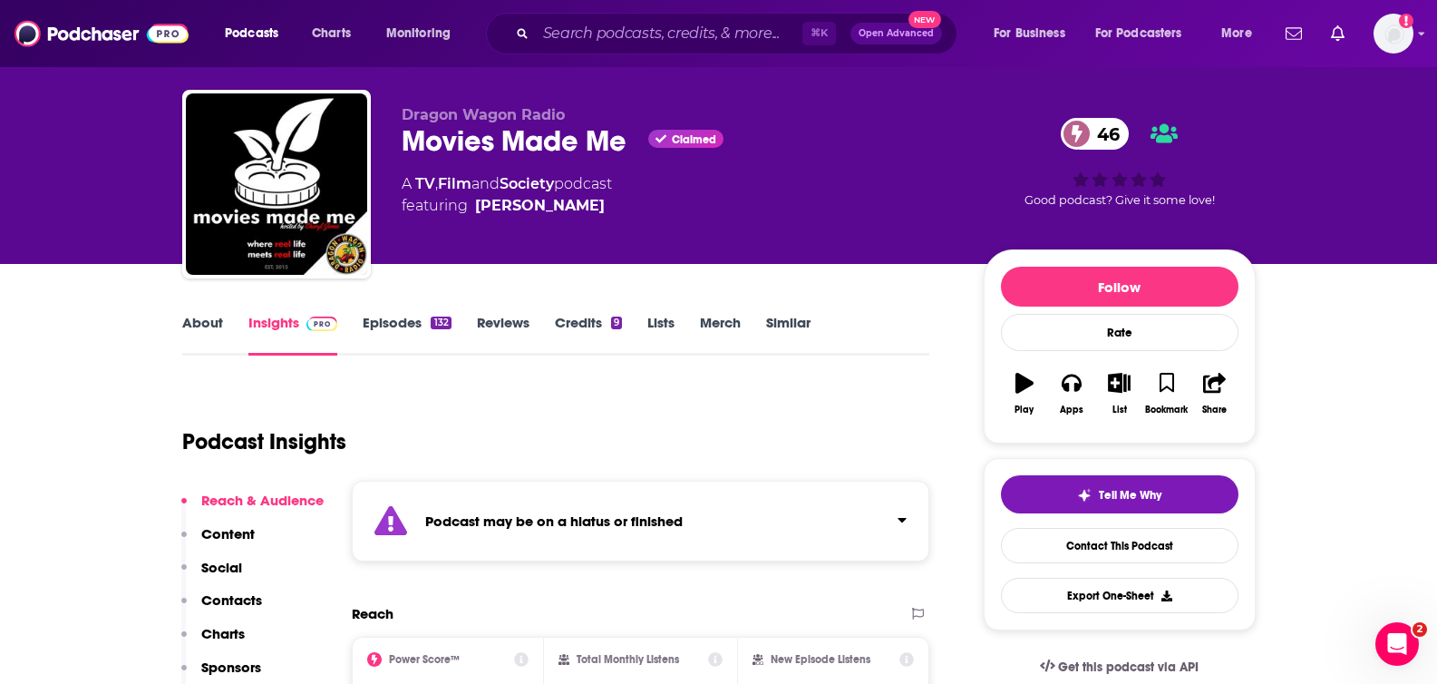
click at [389, 328] on link "Episodes 132" at bounding box center [407, 335] width 88 height 42
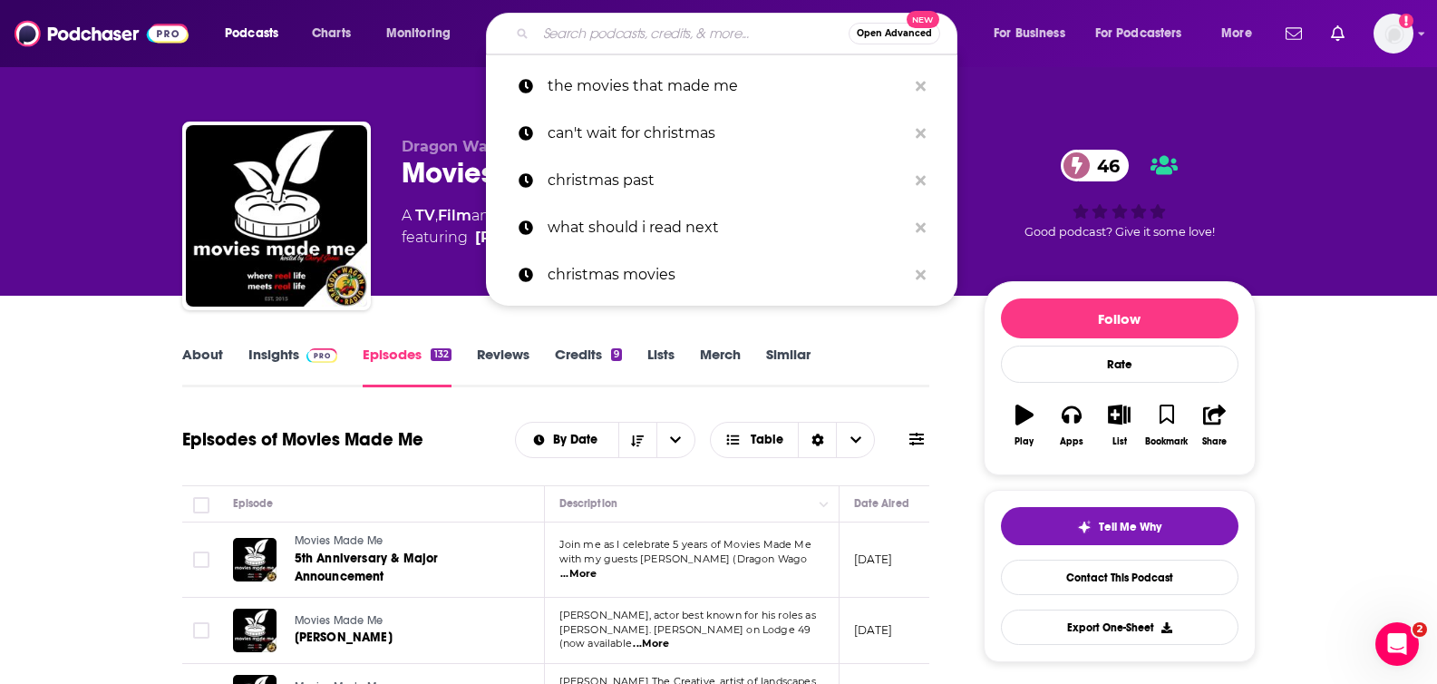
click at [604, 33] on input "Search podcasts, credits, & more..." at bounding box center [692, 33] width 313 height 29
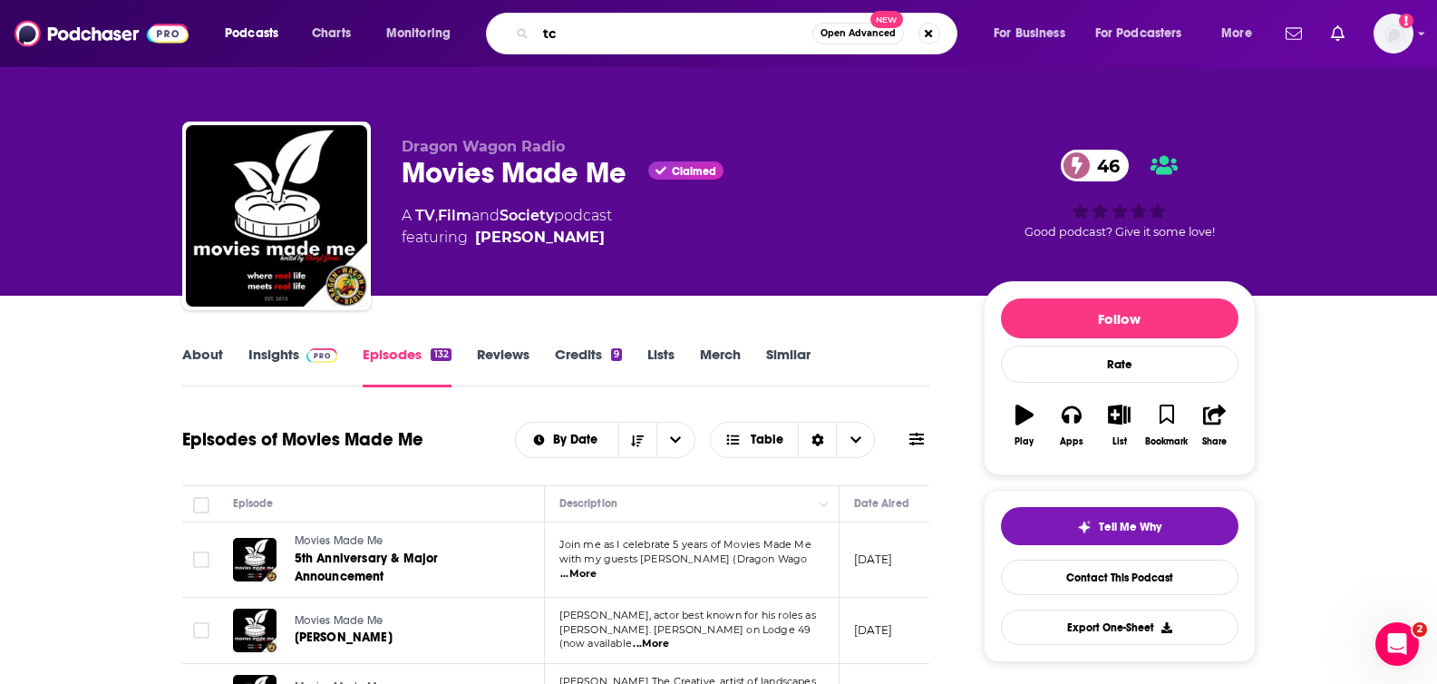
type input "t"
type input "tcm"
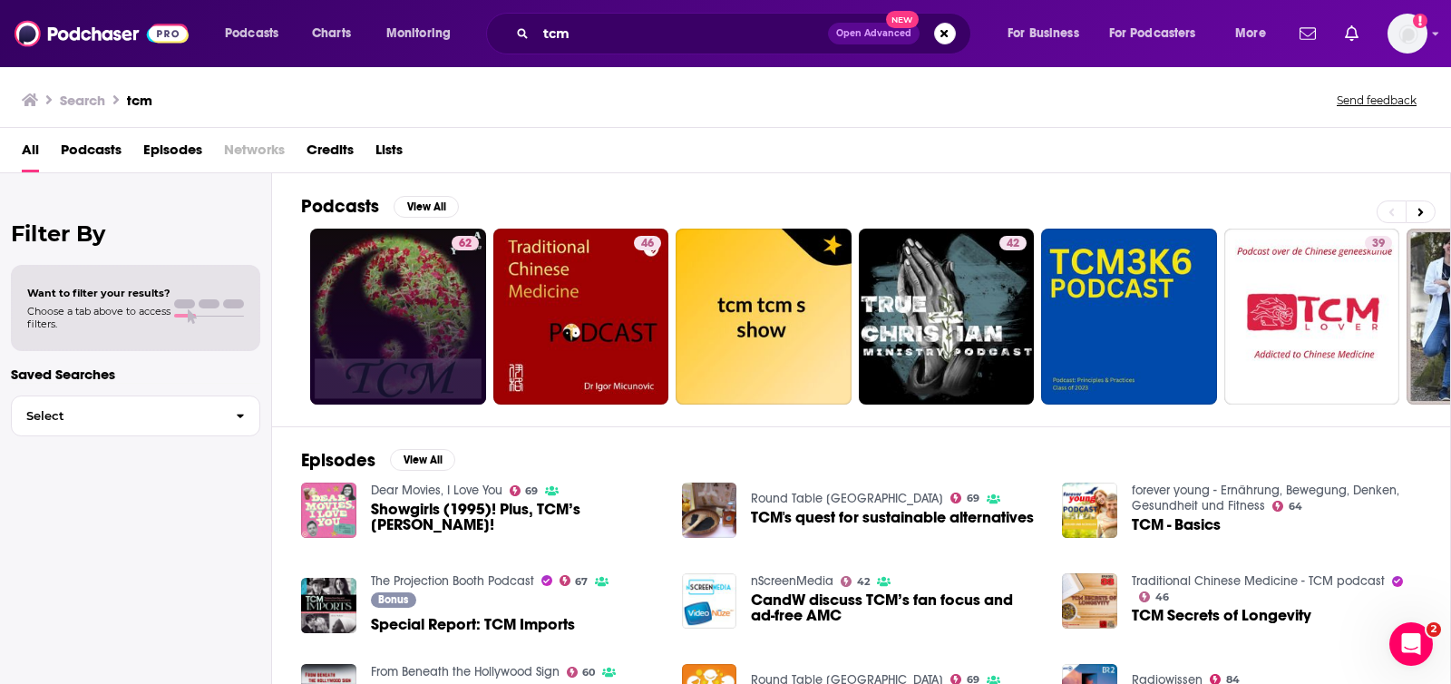
click at [364, 312] on link "62" at bounding box center [398, 317] width 176 height 176
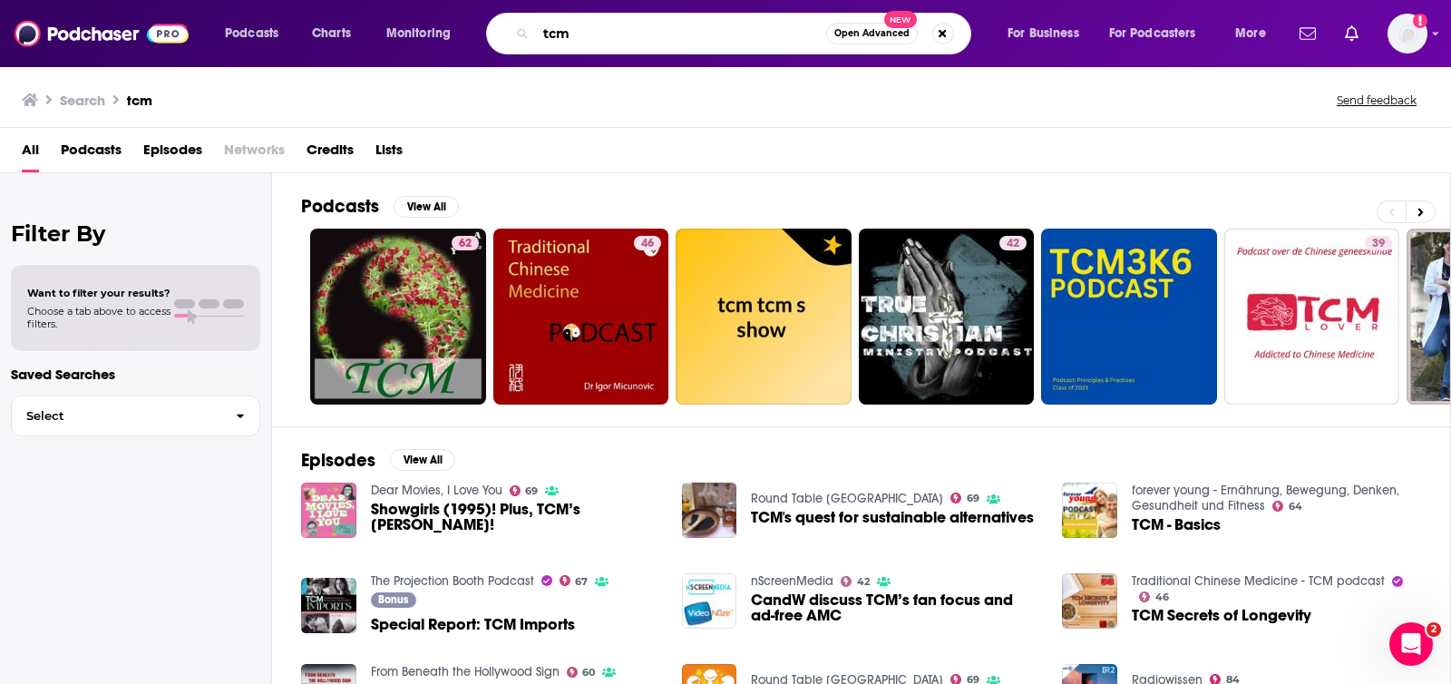
click at [570, 26] on input "tcm" at bounding box center [681, 33] width 290 height 29
type input "[PERSON_NAME] classic movis"
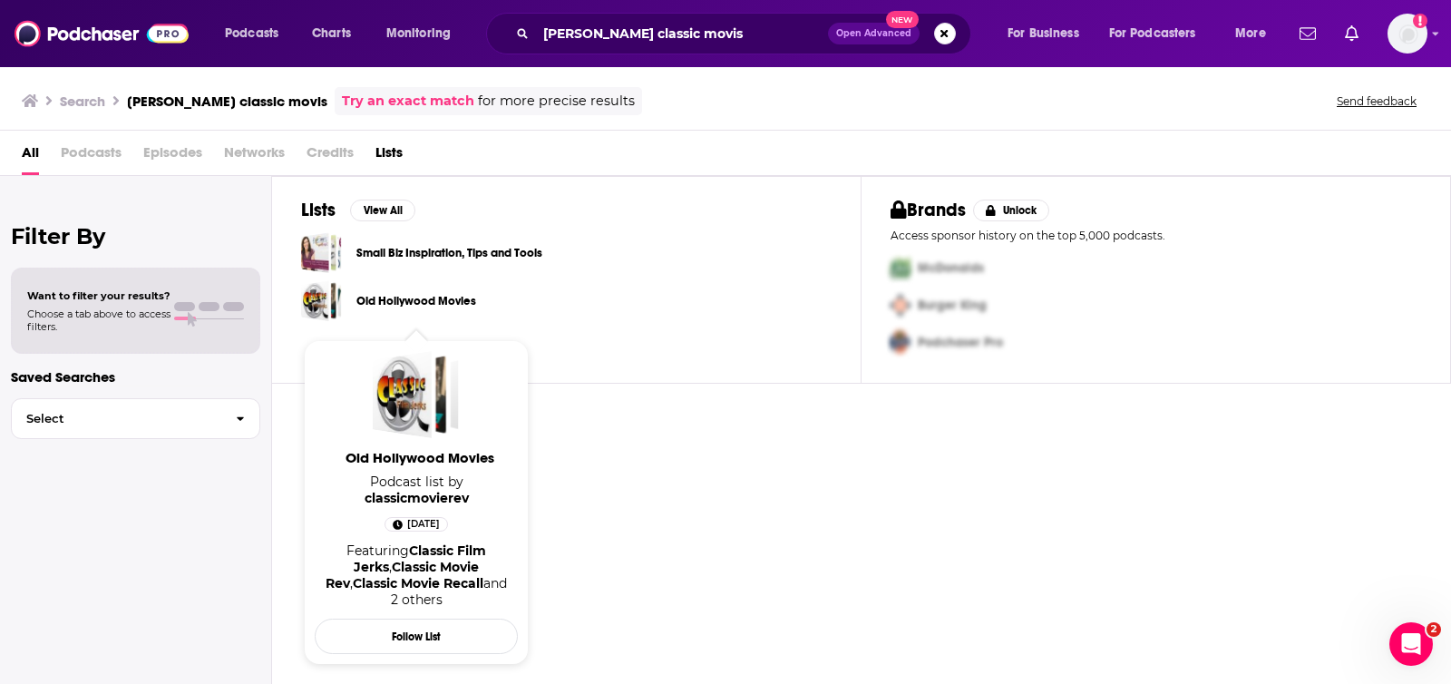
click at [424, 300] on link "Old Hollywood Movies" at bounding box center [416, 301] width 120 height 20
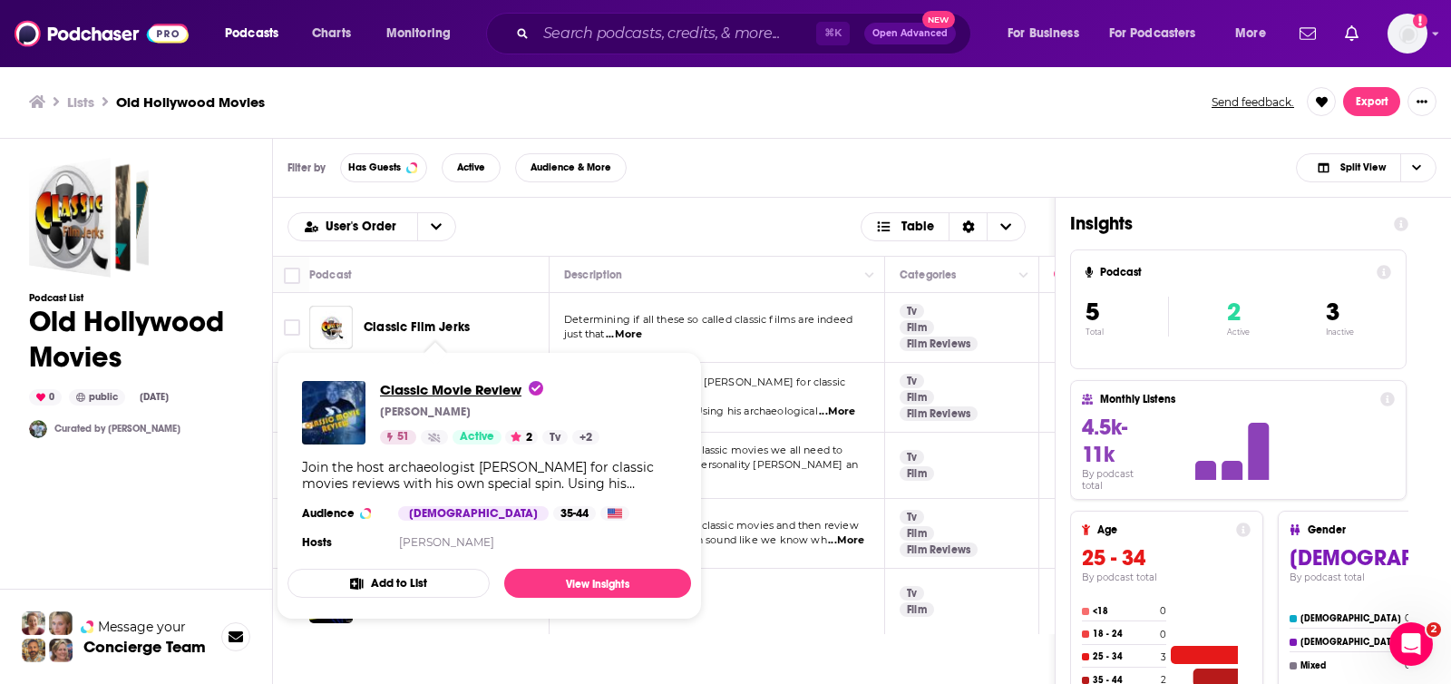
click at [442, 391] on span "Classic Movie Review" at bounding box center [461, 389] width 163 height 17
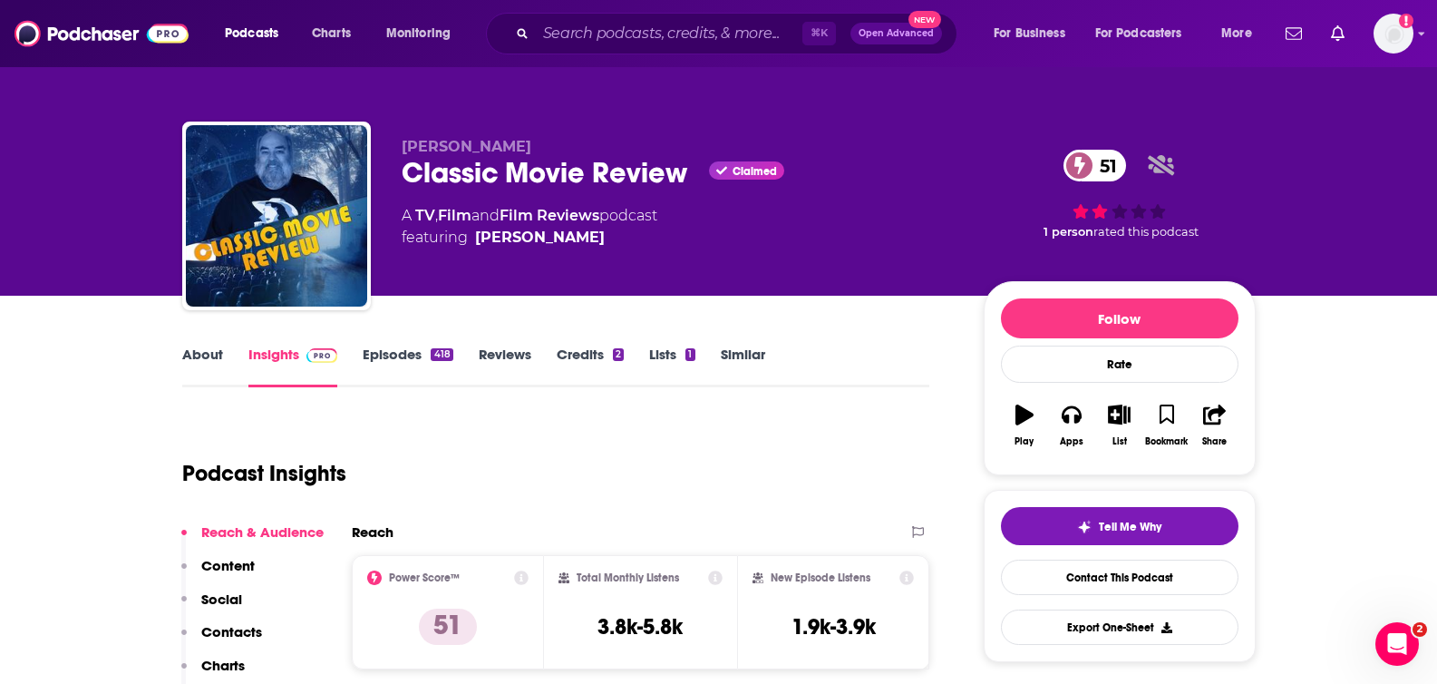
click at [195, 356] on link "About" at bounding box center [202, 367] width 41 height 42
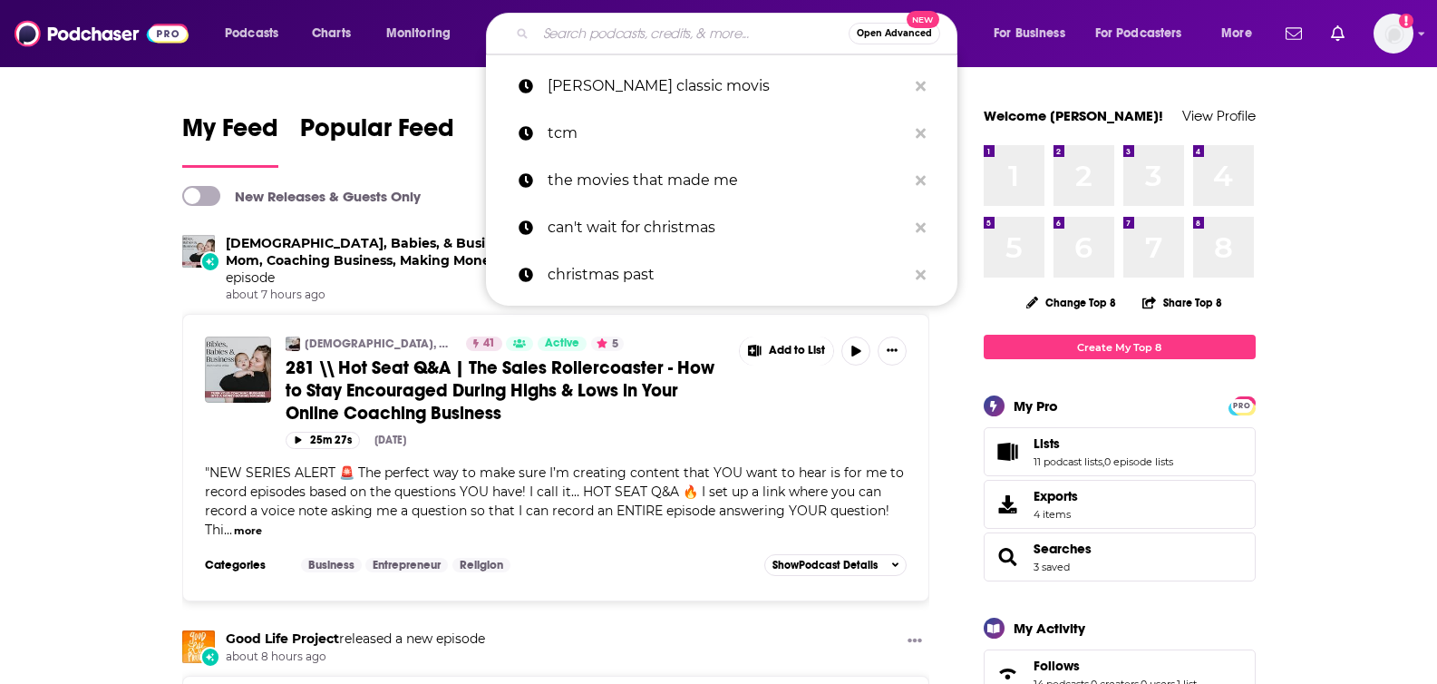
click at [599, 29] on input "Search podcasts, credits, & more..." at bounding box center [692, 33] width 313 height 29
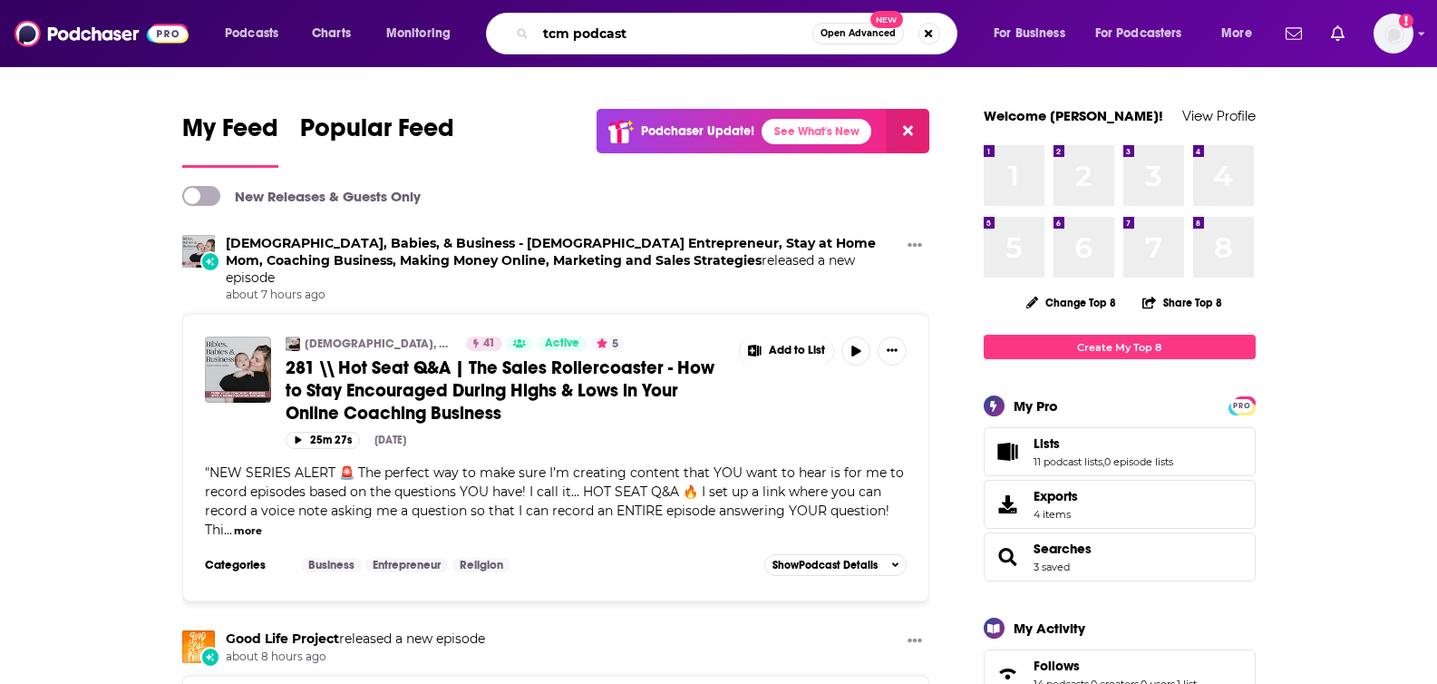
type input "tcm podcast"
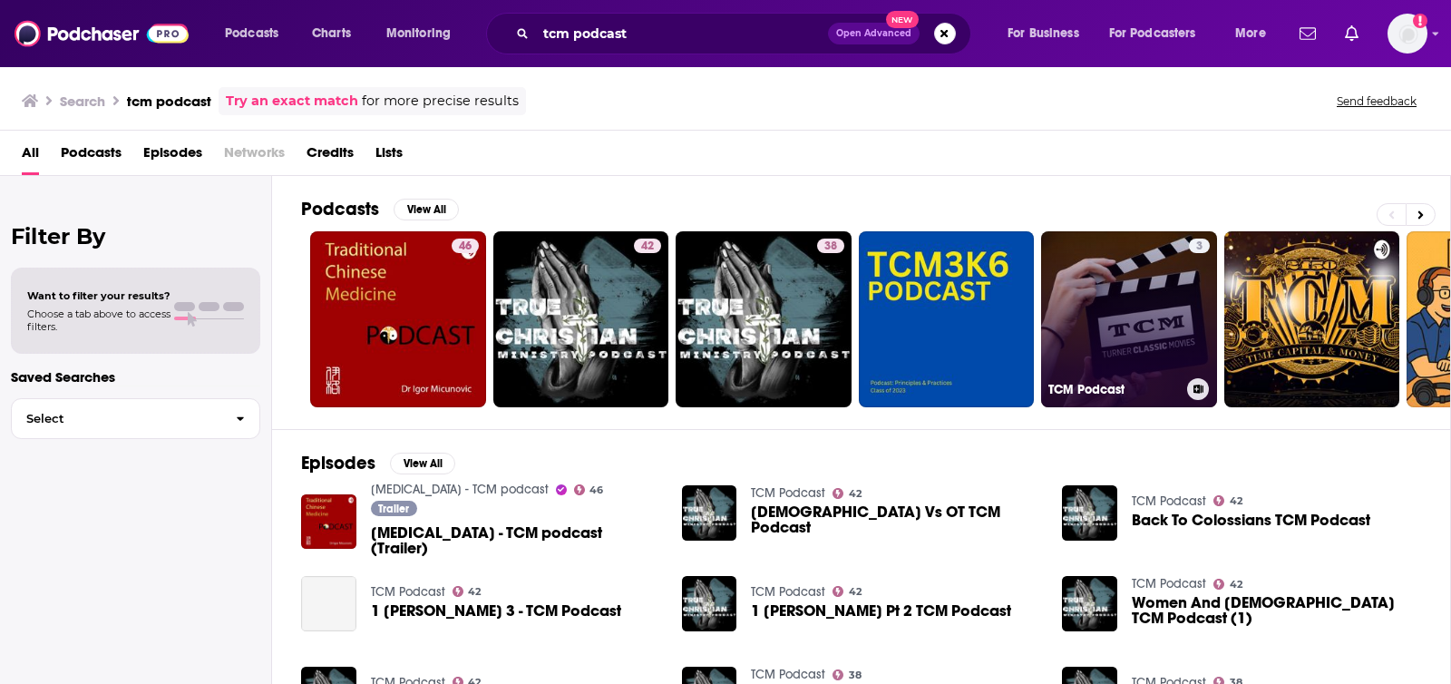
click at [1164, 251] on link "3 TCM Podcast" at bounding box center [1129, 319] width 176 height 176
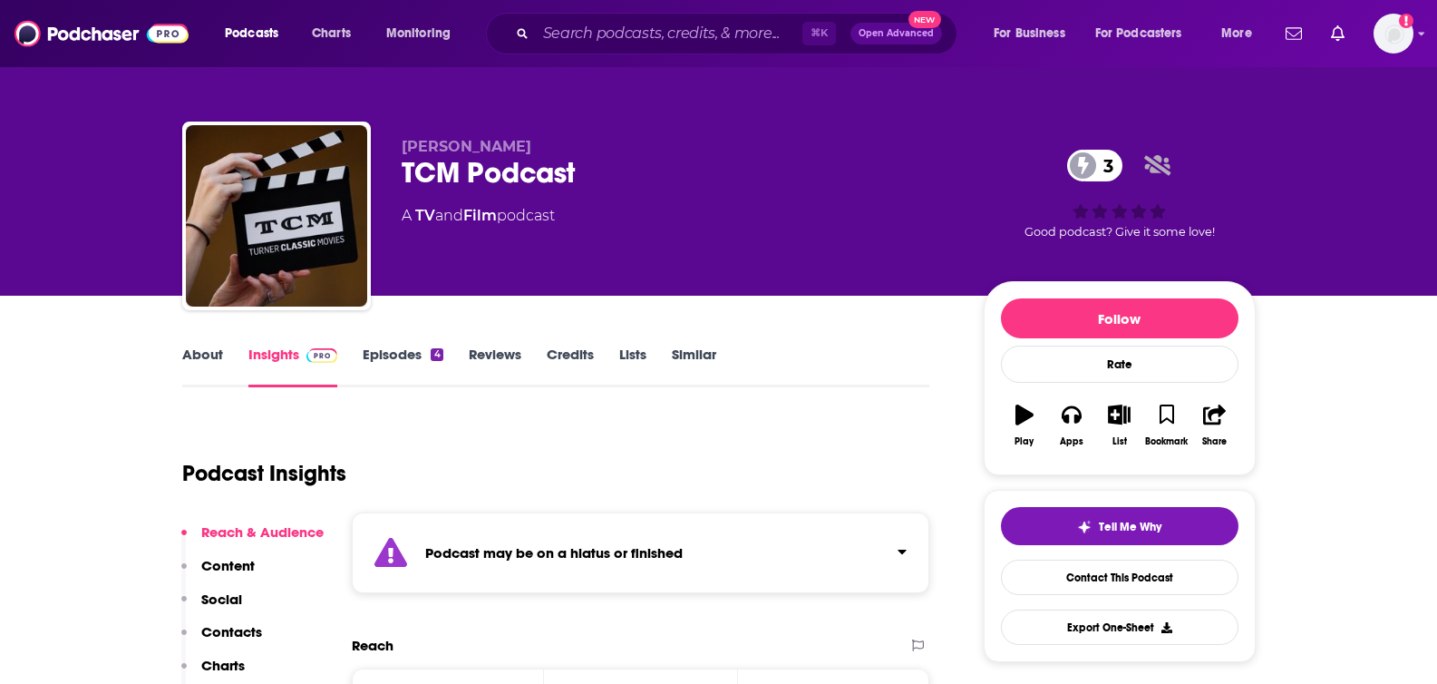
click at [394, 352] on link "Episodes 4" at bounding box center [403, 367] width 80 height 42
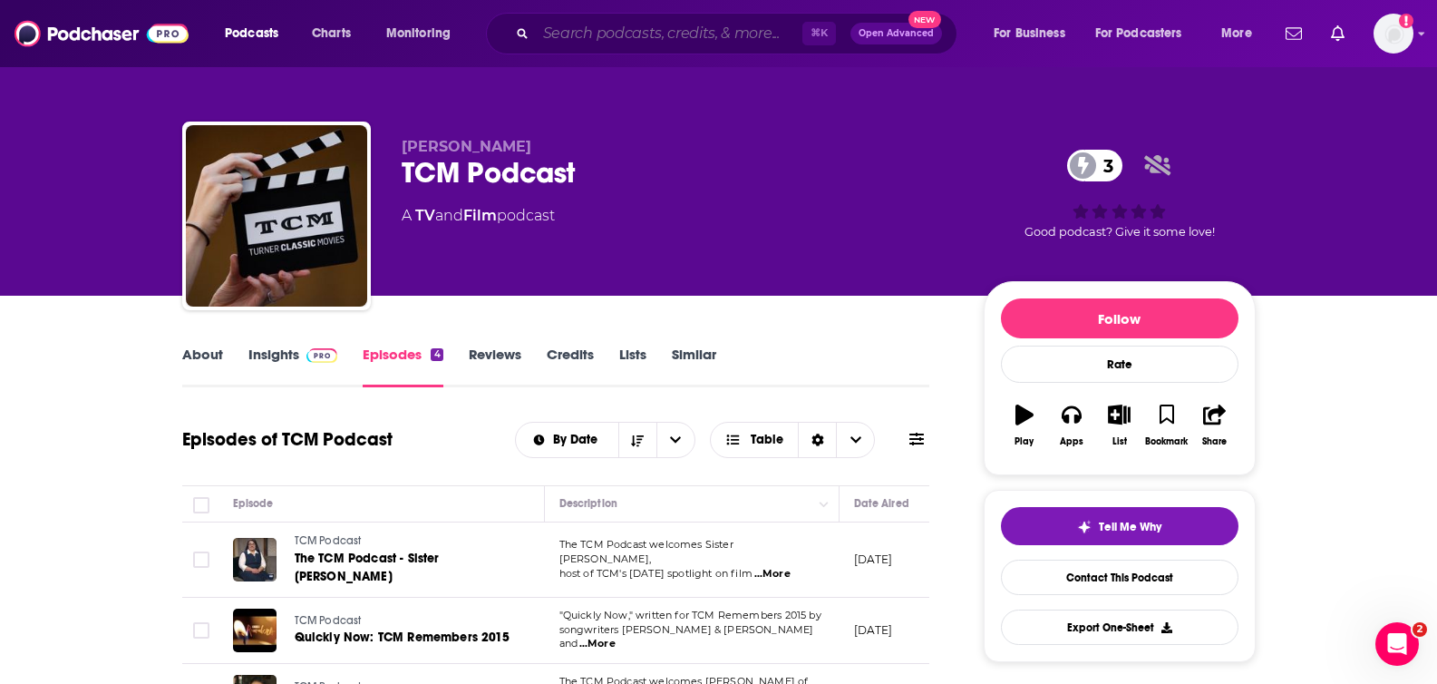
click at [677, 35] on input "Search podcasts, credits, & more..." at bounding box center [669, 33] width 267 height 29
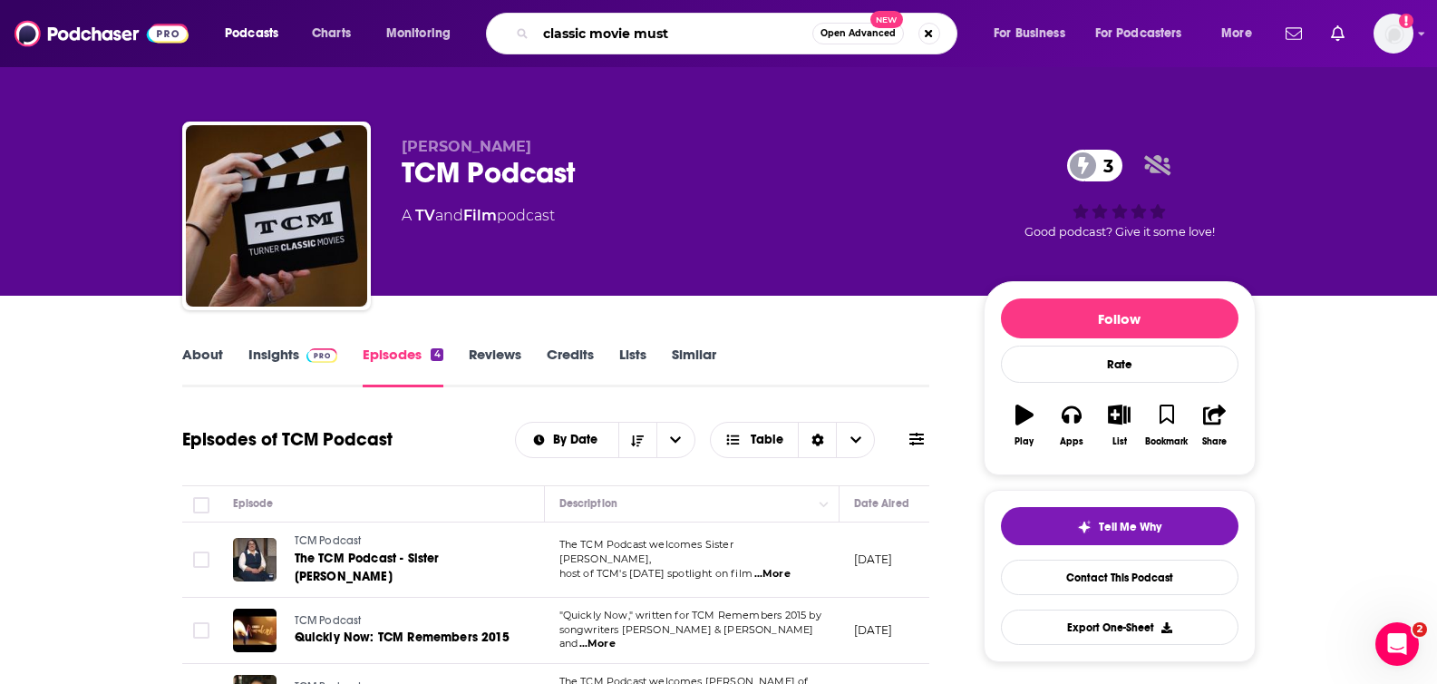
type input "classic movie musts"
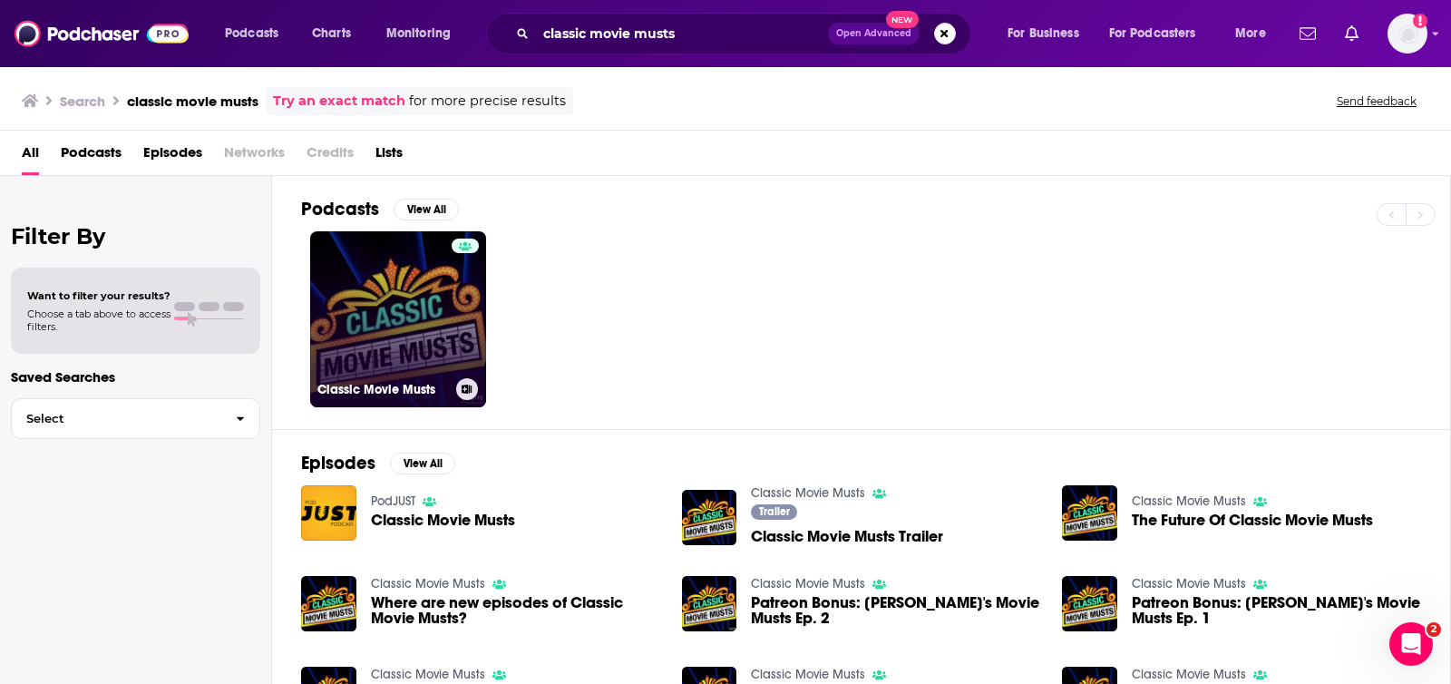
click at [453, 292] on div at bounding box center [465, 309] width 27 height 140
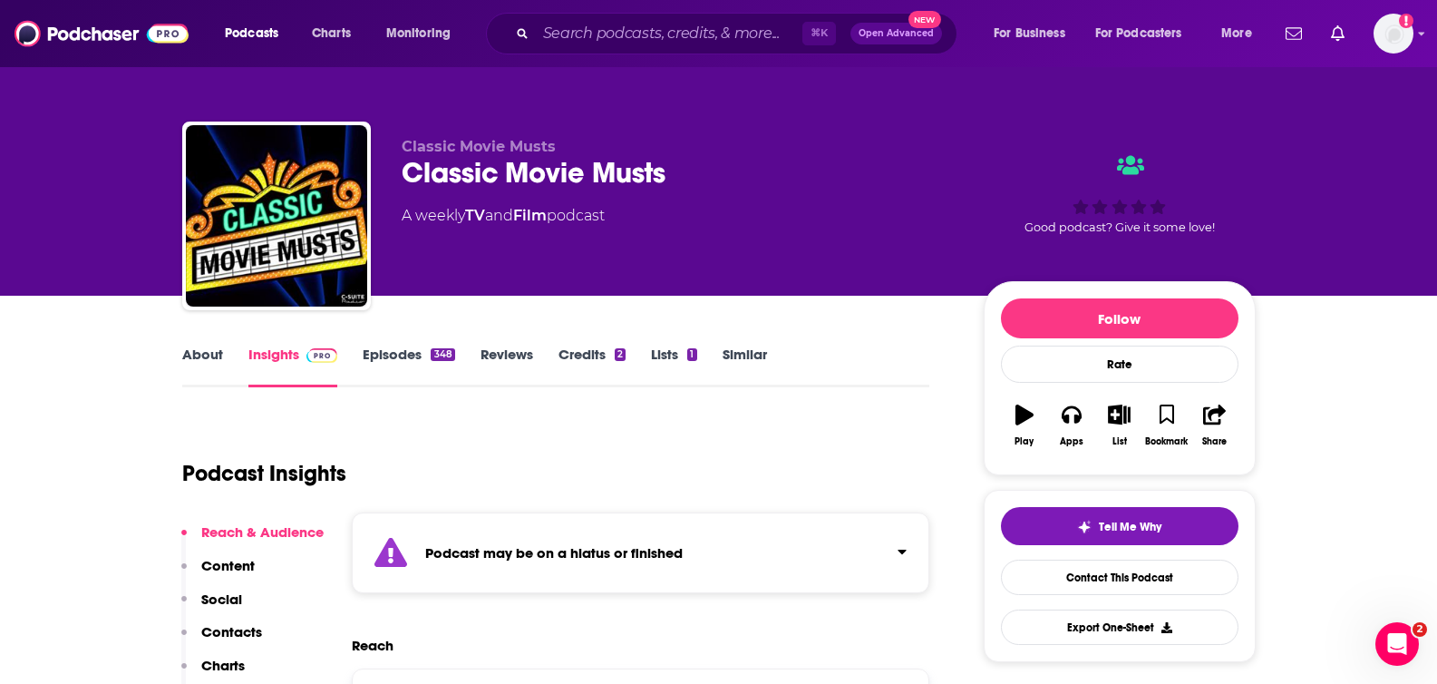
click at [392, 346] on link "Episodes 348" at bounding box center [409, 367] width 92 height 42
